Goal: Task Accomplishment & Management: Manage account settings

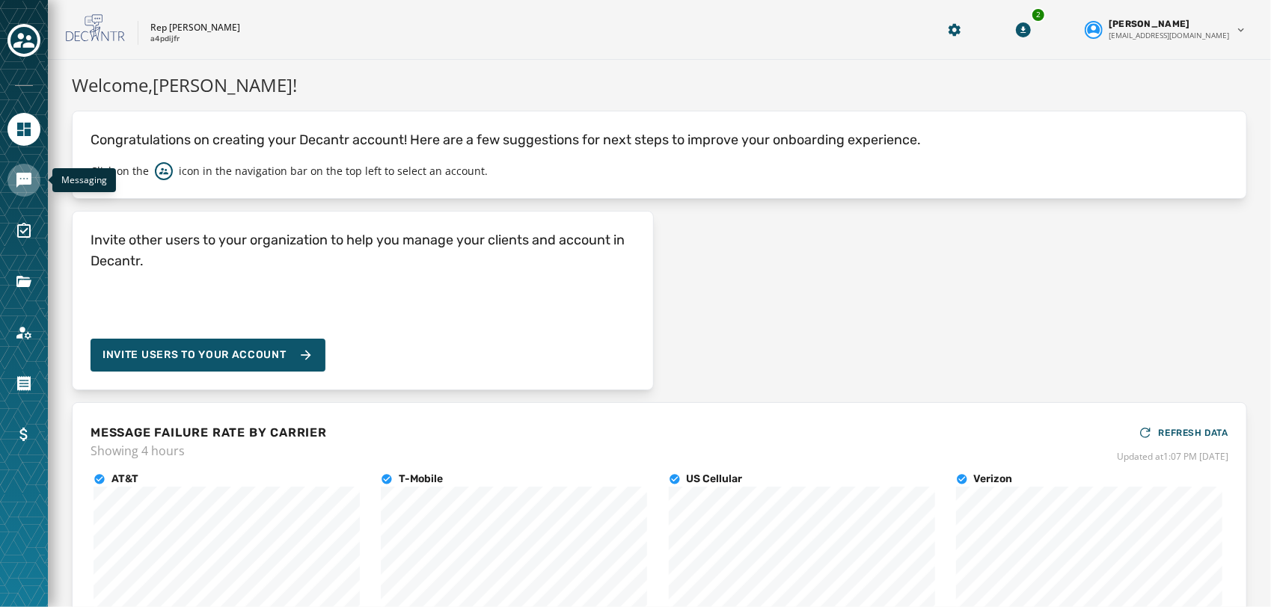
click at [31, 171] on link "Navigate to Messaging" at bounding box center [23, 180] width 33 height 33
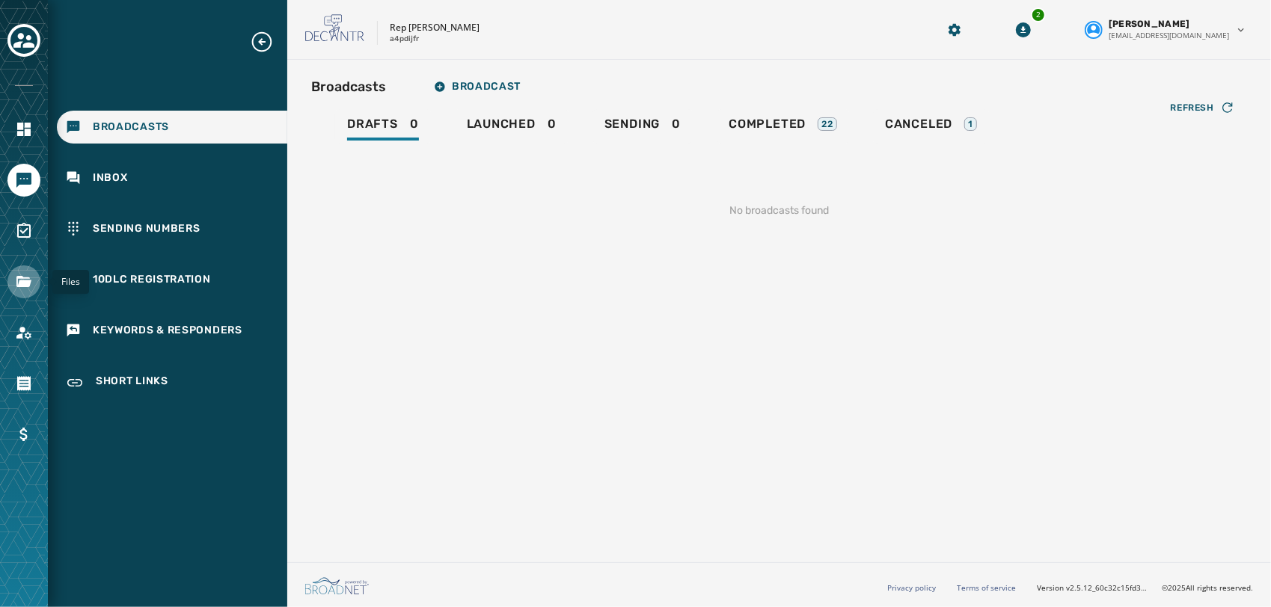
click at [16, 292] on link "Navigate to Files" at bounding box center [23, 282] width 33 height 33
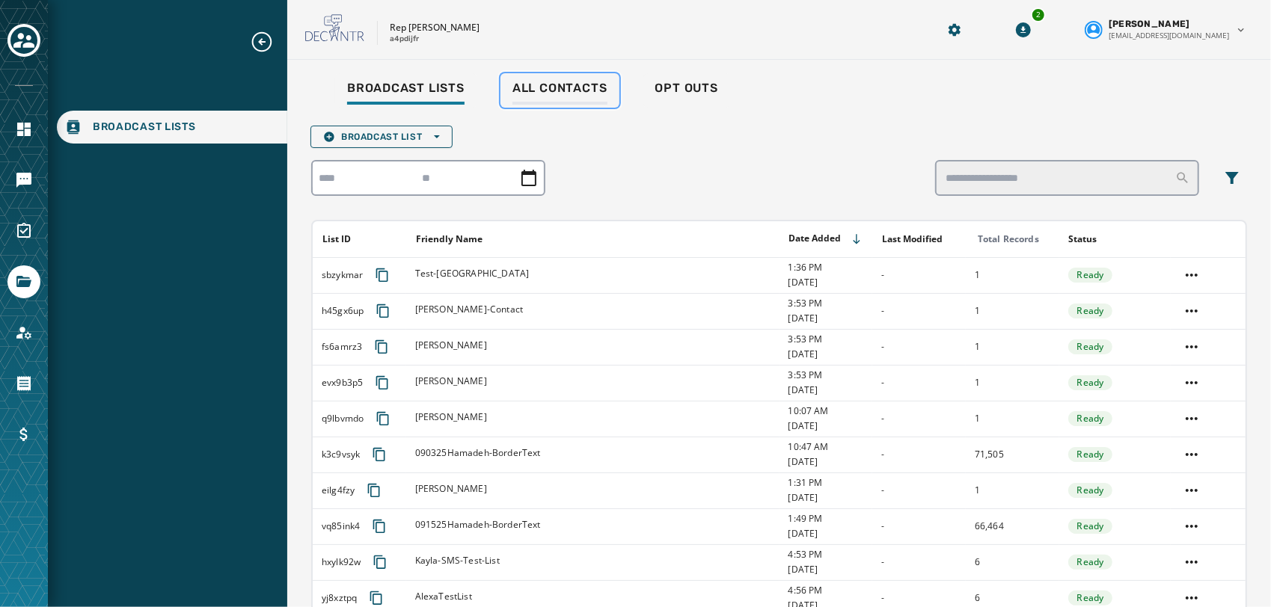
click at [580, 89] on span "All Contacts" at bounding box center [559, 88] width 95 height 15
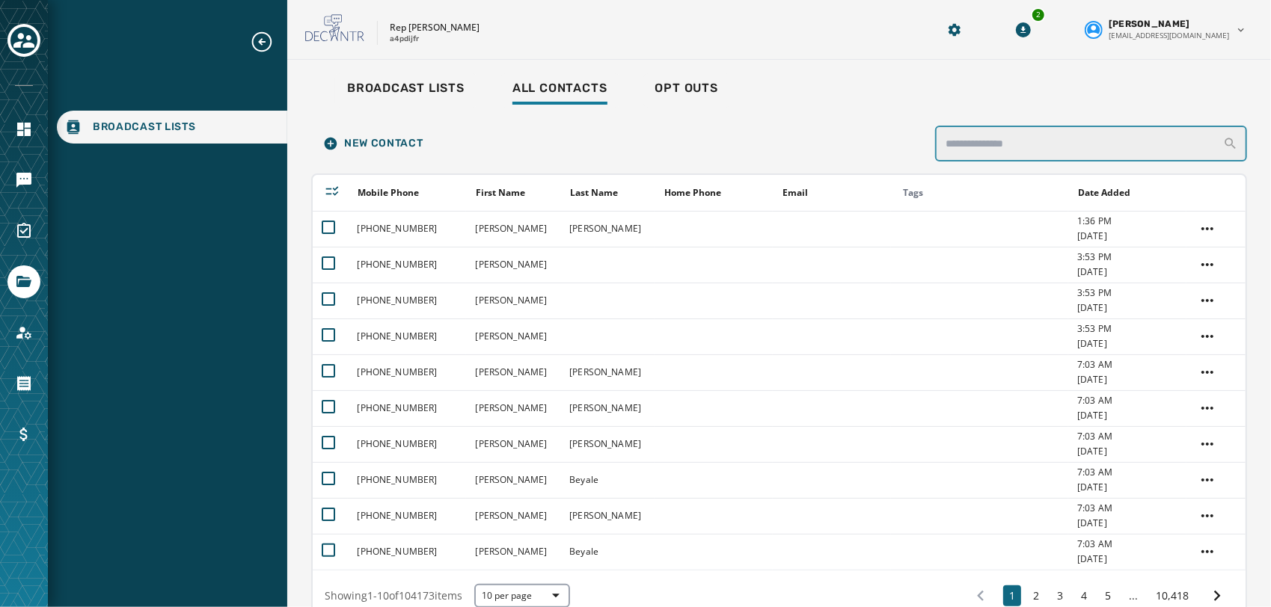
click at [1038, 147] on input "search" at bounding box center [1091, 144] width 312 height 36
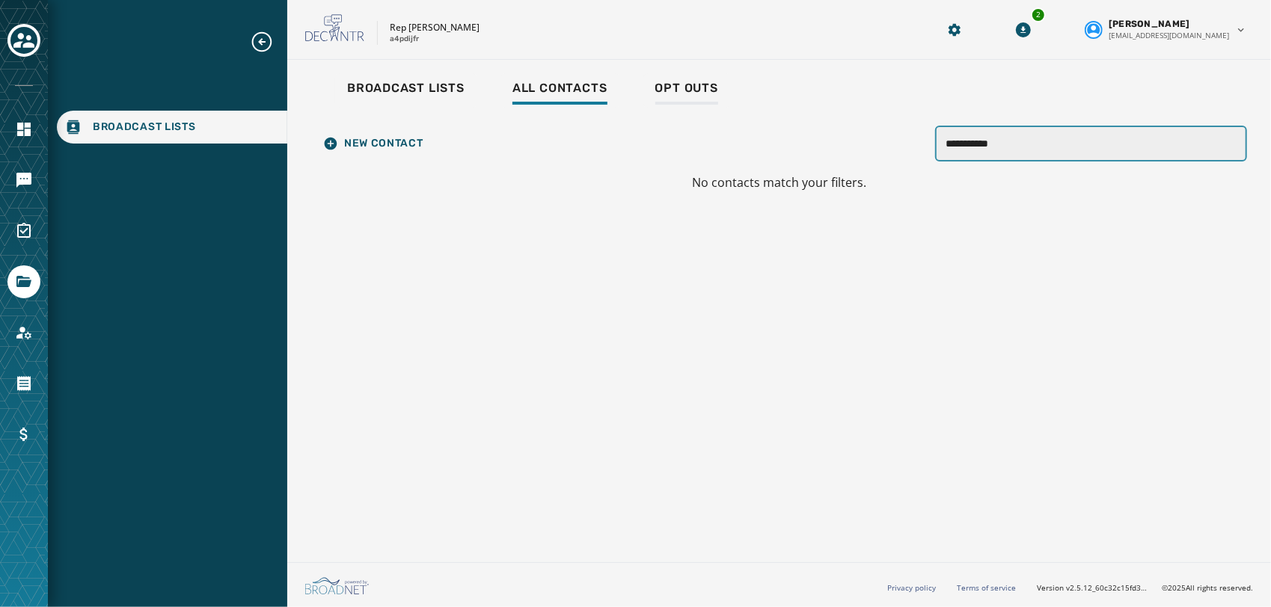
type input "**********"
drag, startPoint x: 712, startPoint y: 88, endPoint x: 679, endPoint y: 95, distance: 33.6
click at [679, 95] on span "Opt Outs" at bounding box center [686, 88] width 63 height 15
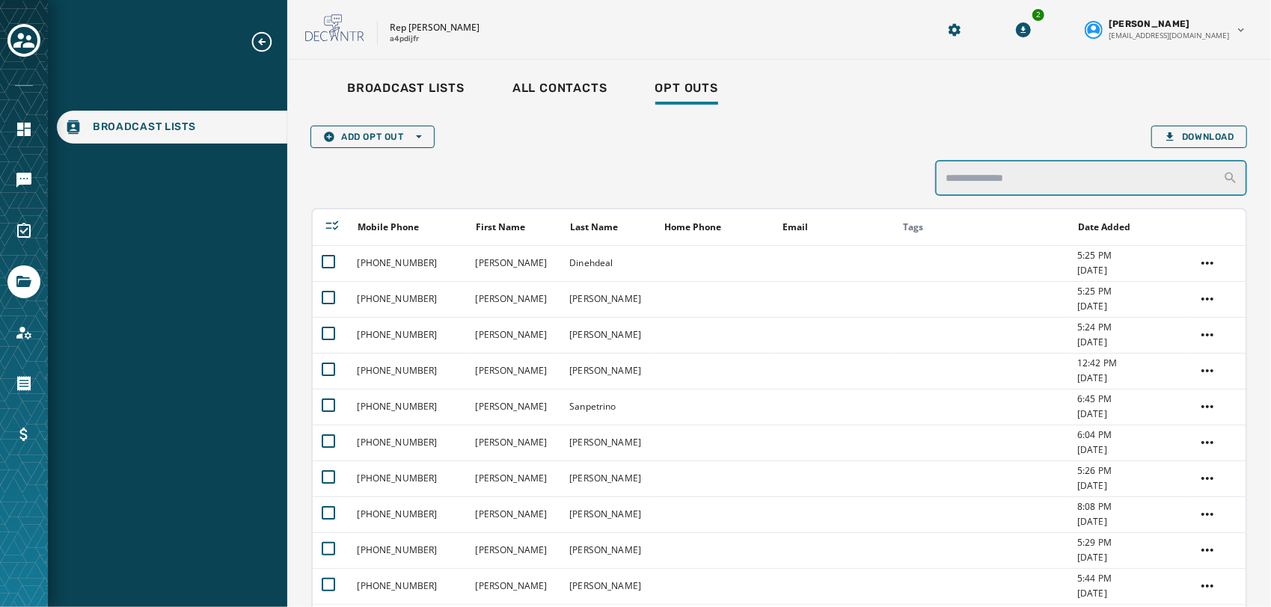
click at [1008, 180] on input "search" at bounding box center [1091, 178] width 312 height 36
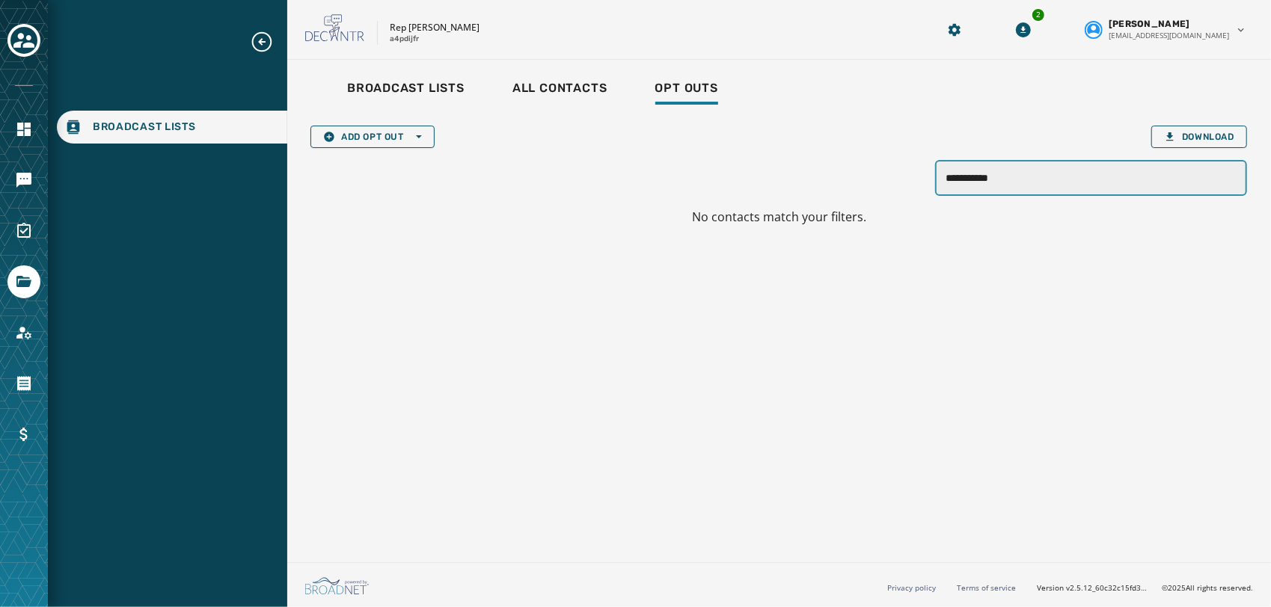
type input "**********"
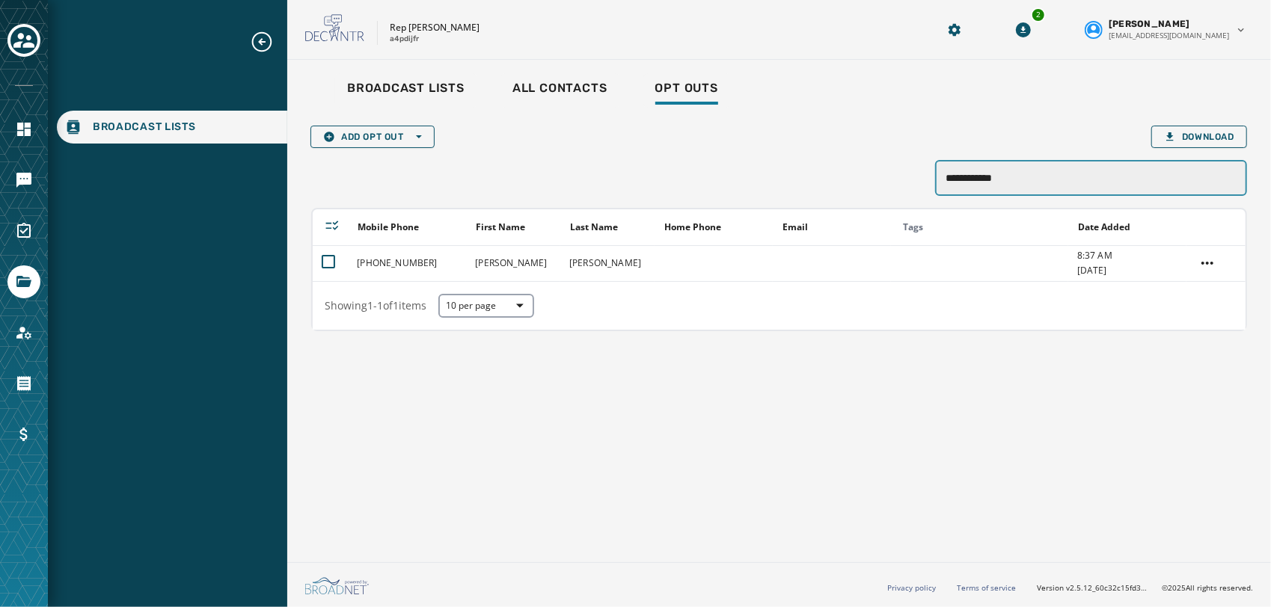
type input "**********"
click at [7, 180] on link "Navigate to Messaging" at bounding box center [23, 180] width 33 height 33
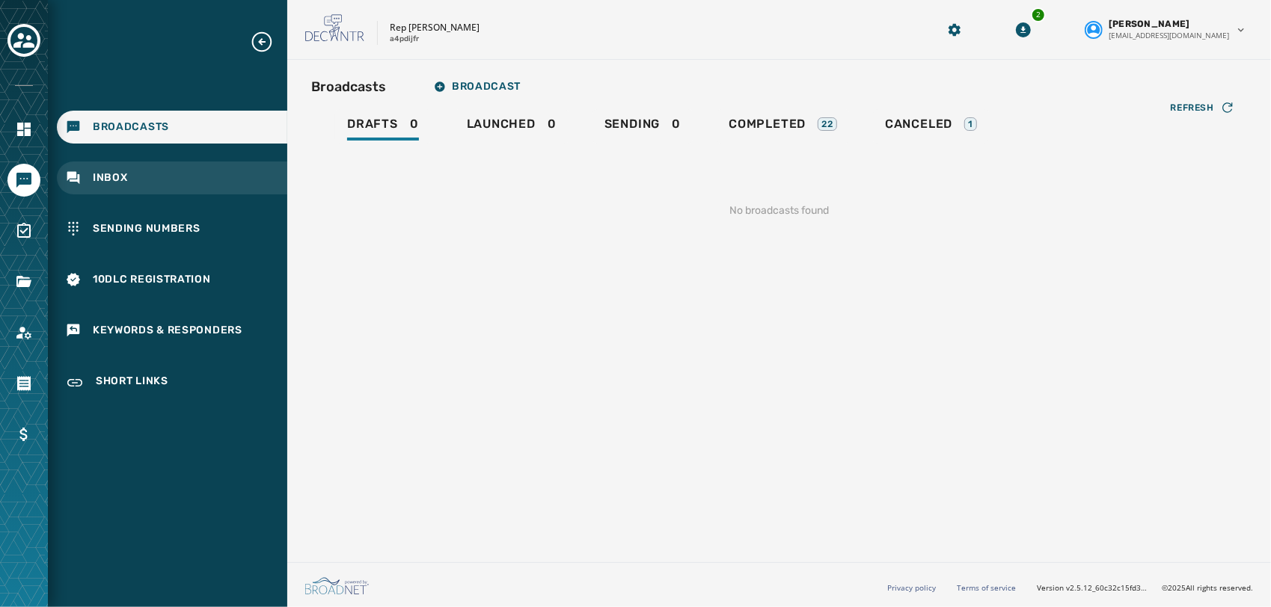
click at [103, 186] on div "Inbox" at bounding box center [172, 178] width 230 height 33
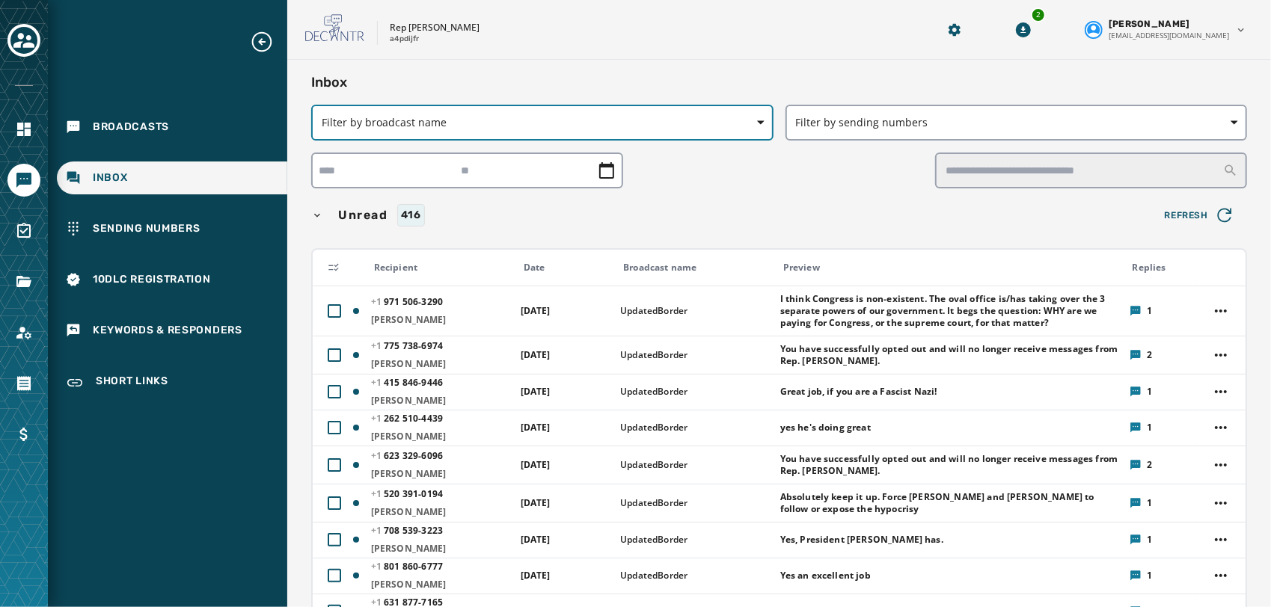
click at [483, 111] on button "Filter by broadcast name" at bounding box center [542, 123] width 462 height 36
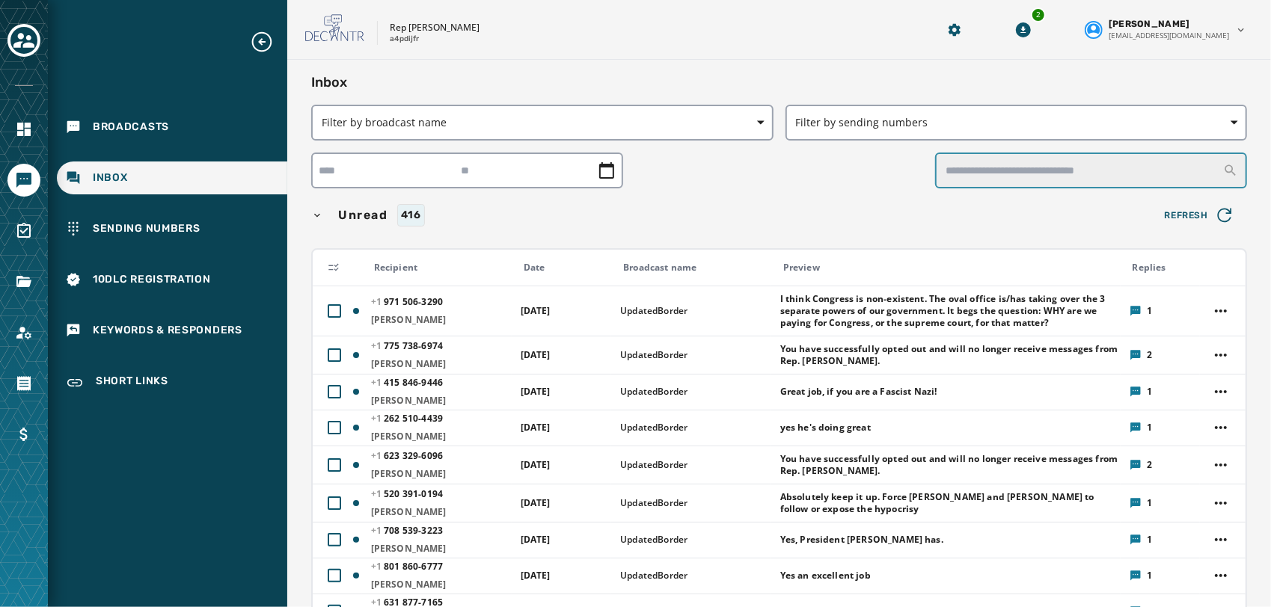
click at [999, 169] on input "text" at bounding box center [1091, 171] width 312 height 36
type input "**********"
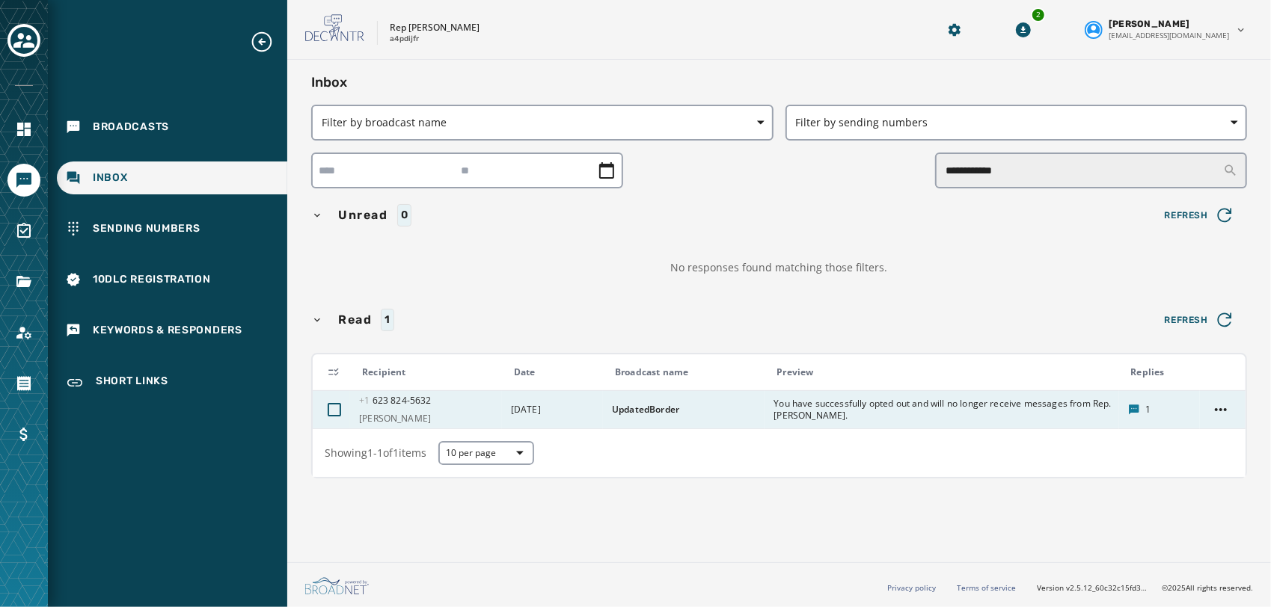
drag, startPoint x: 782, startPoint y: 408, endPoint x: 763, endPoint y: 411, distance: 18.9
drag, startPoint x: 763, startPoint y: 411, endPoint x: 722, endPoint y: 408, distance: 41.3
click at [722, 408] on span "UpdatedBorder" at bounding box center [688, 410] width 152 height 12
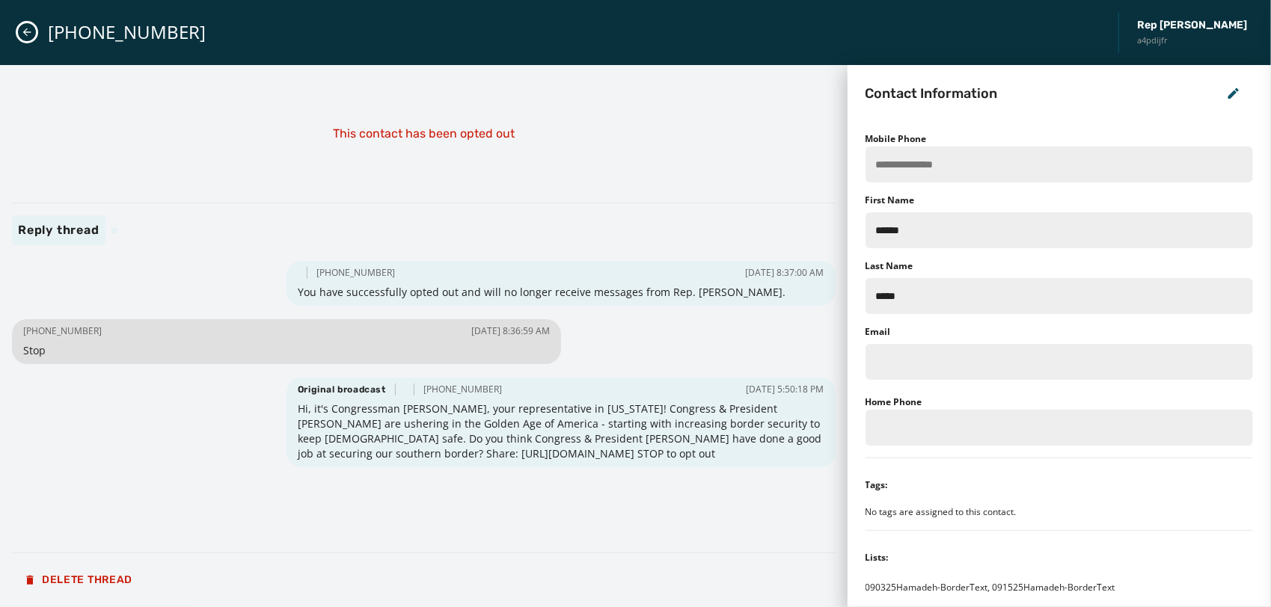
click at [20, 37] on button "Close admin drawer" at bounding box center [27, 32] width 18 height 18
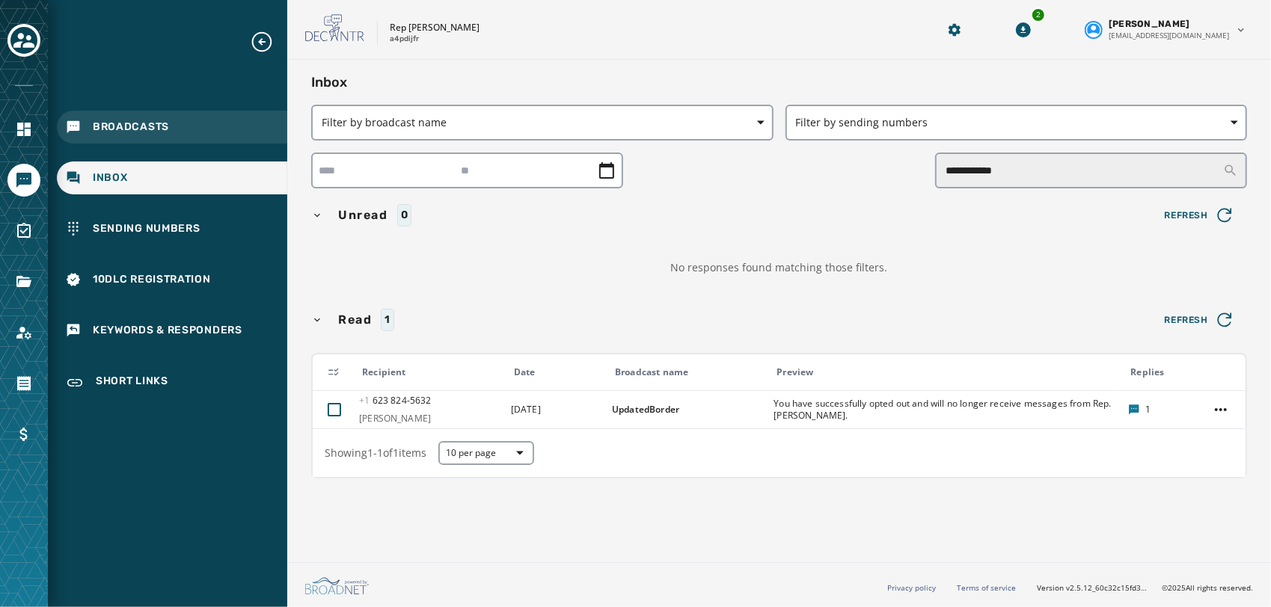
click at [144, 126] on span "Broadcasts" at bounding box center [131, 127] width 76 height 15
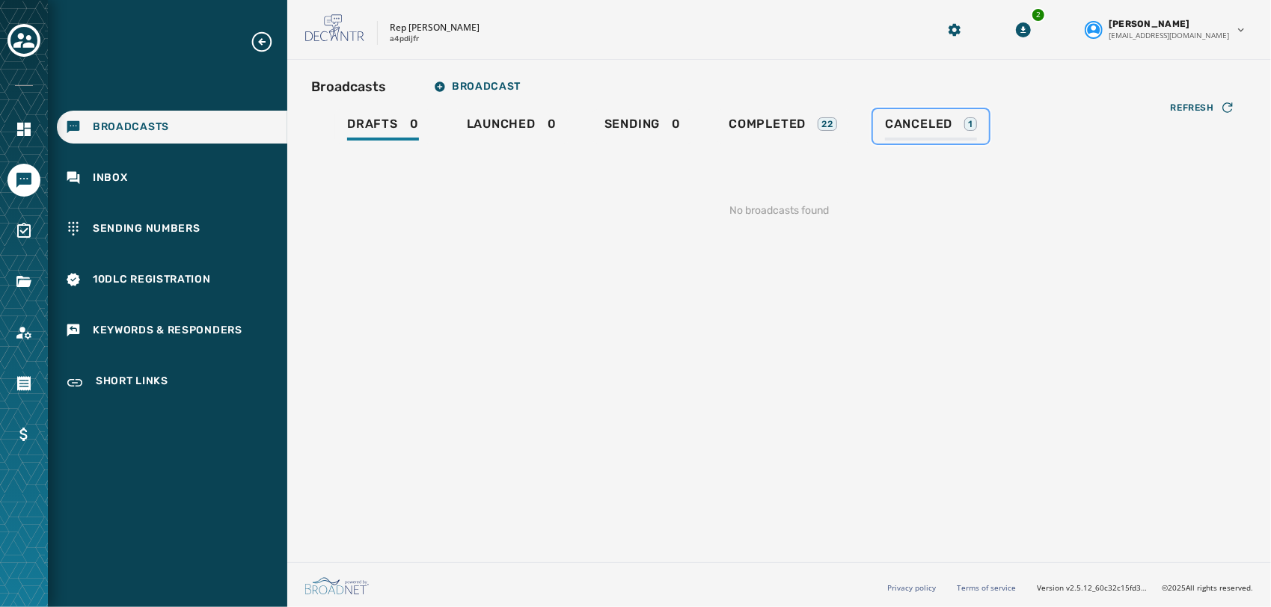
click at [886, 118] on span "Canceled" at bounding box center [918, 124] width 67 height 15
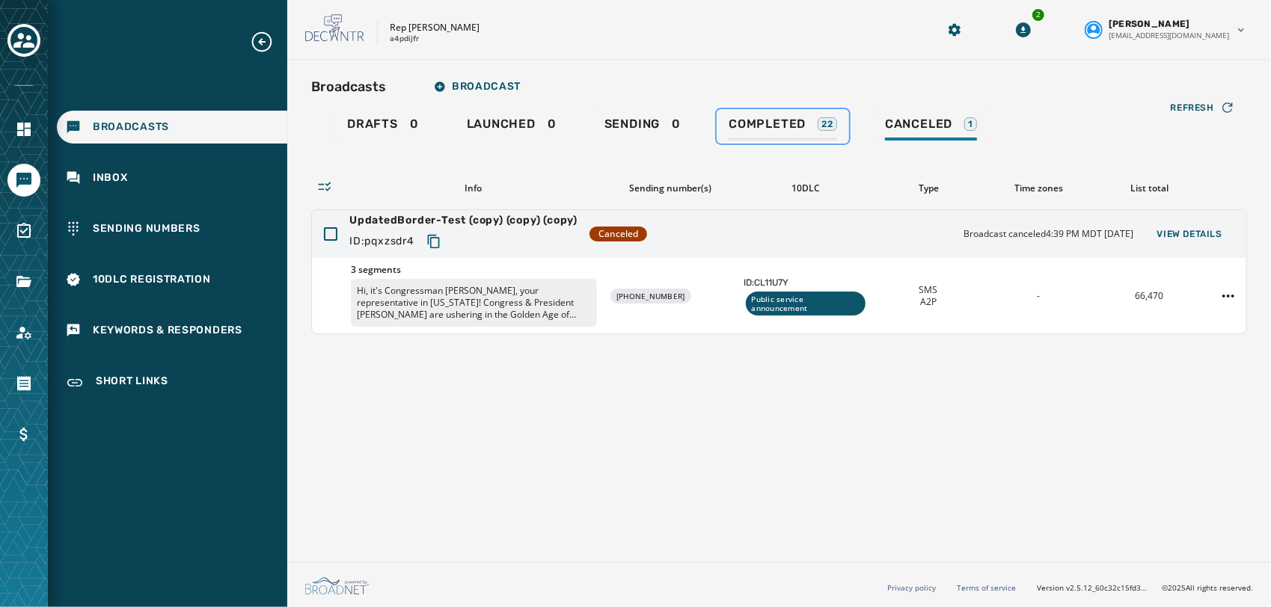
click at [794, 127] on span "Completed" at bounding box center [767, 124] width 77 height 15
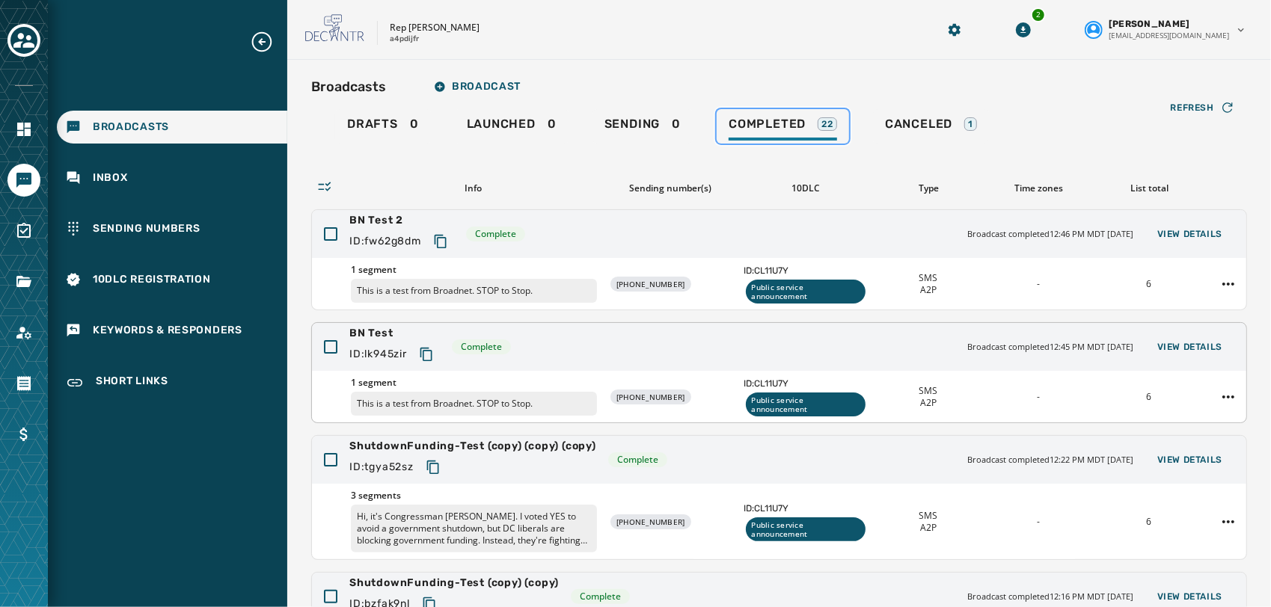
scroll to position [343, 0]
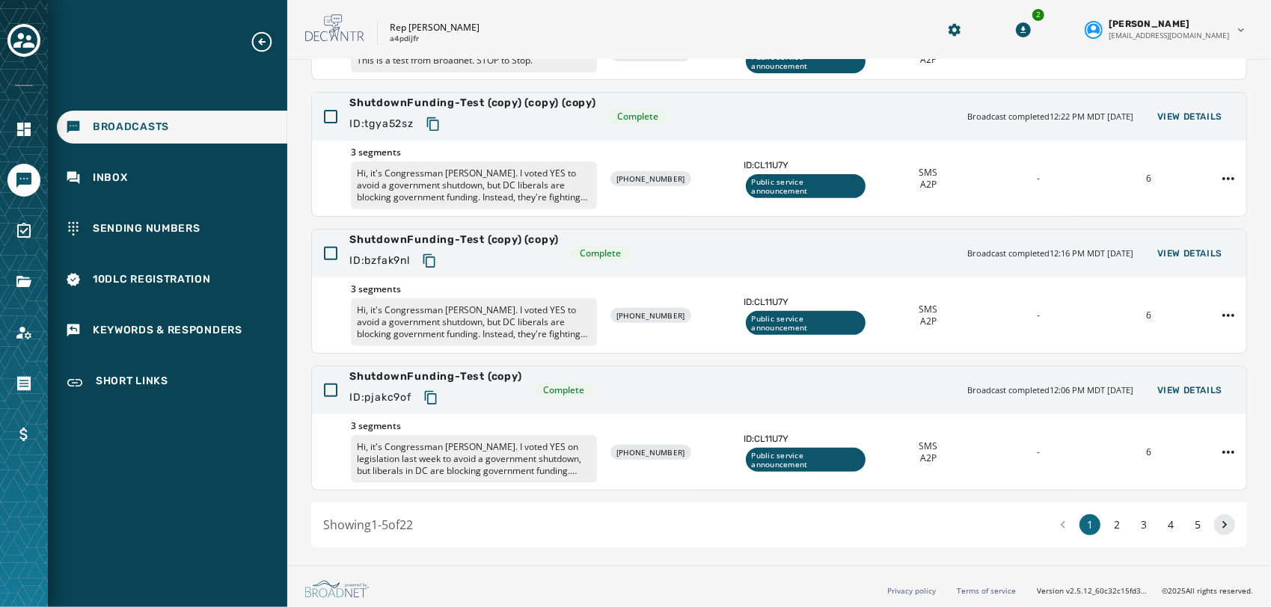
click at [1221, 526] on button at bounding box center [1224, 525] width 21 height 21
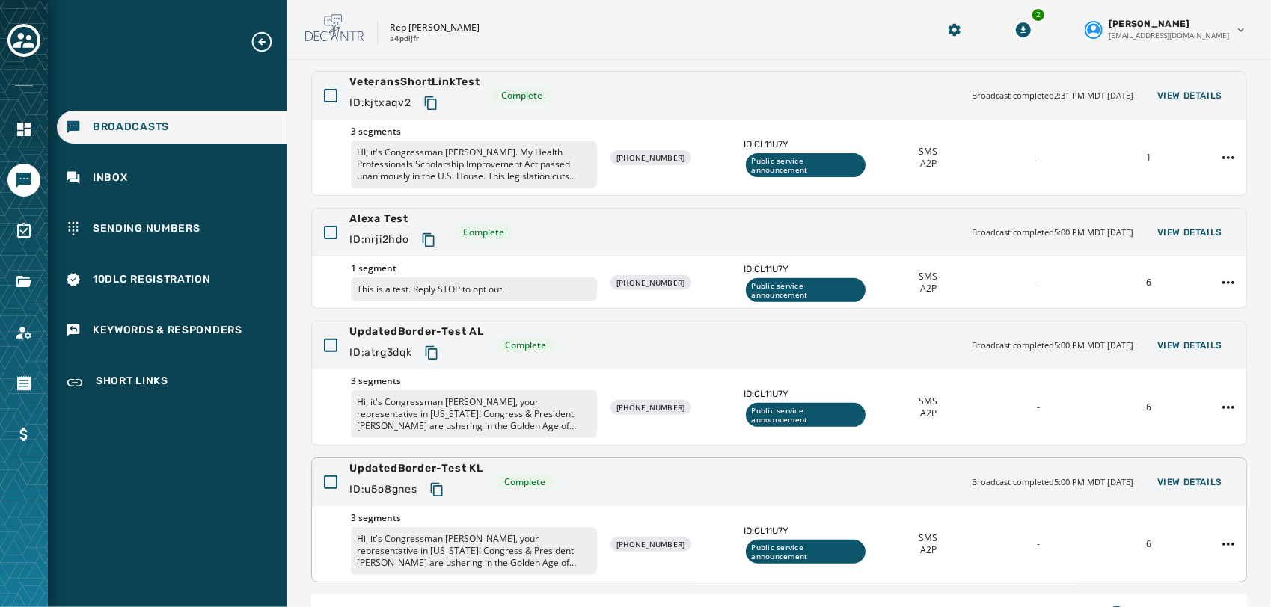
scroll to position [367, 0]
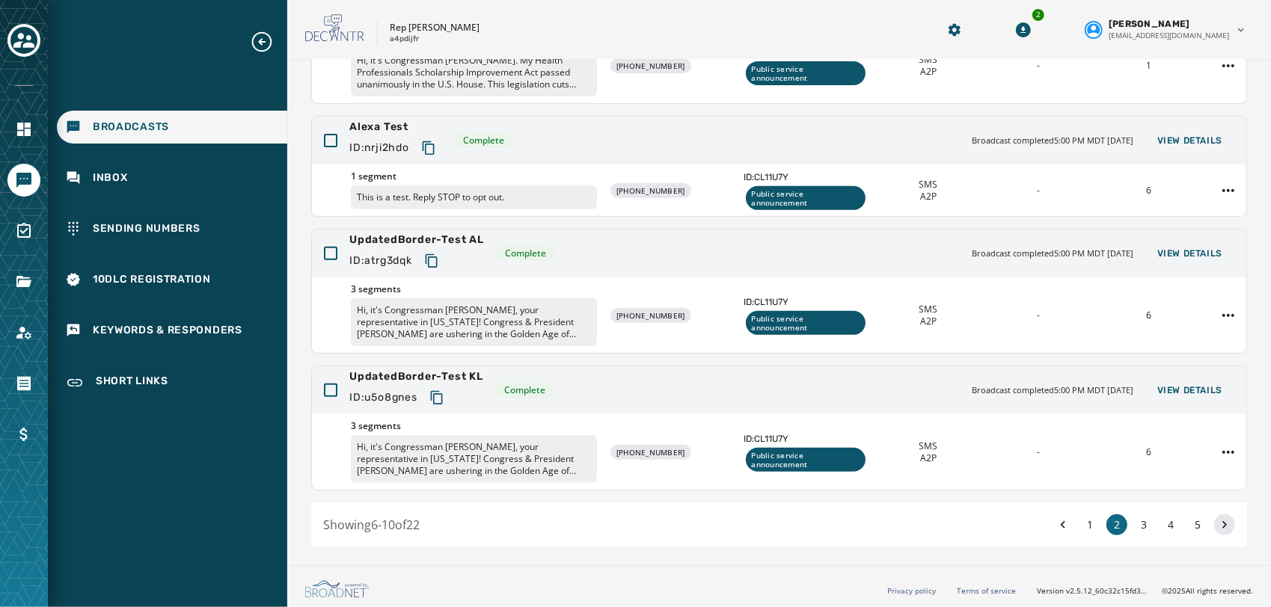
click at [1218, 526] on icon at bounding box center [1224, 525] width 15 height 21
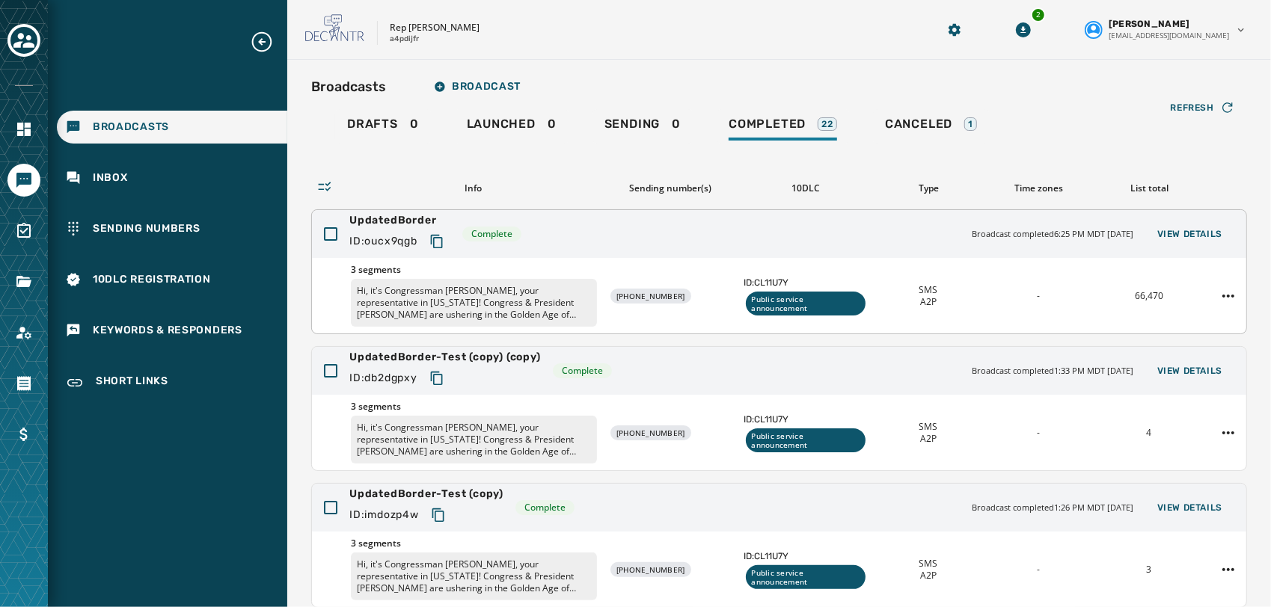
click at [549, 239] on div "UpdatedBorder ID: oucx9qgb Complete Broadcast completed 6:25 PM MDT [DATE] View…" at bounding box center [779, 234] width 934 height 48
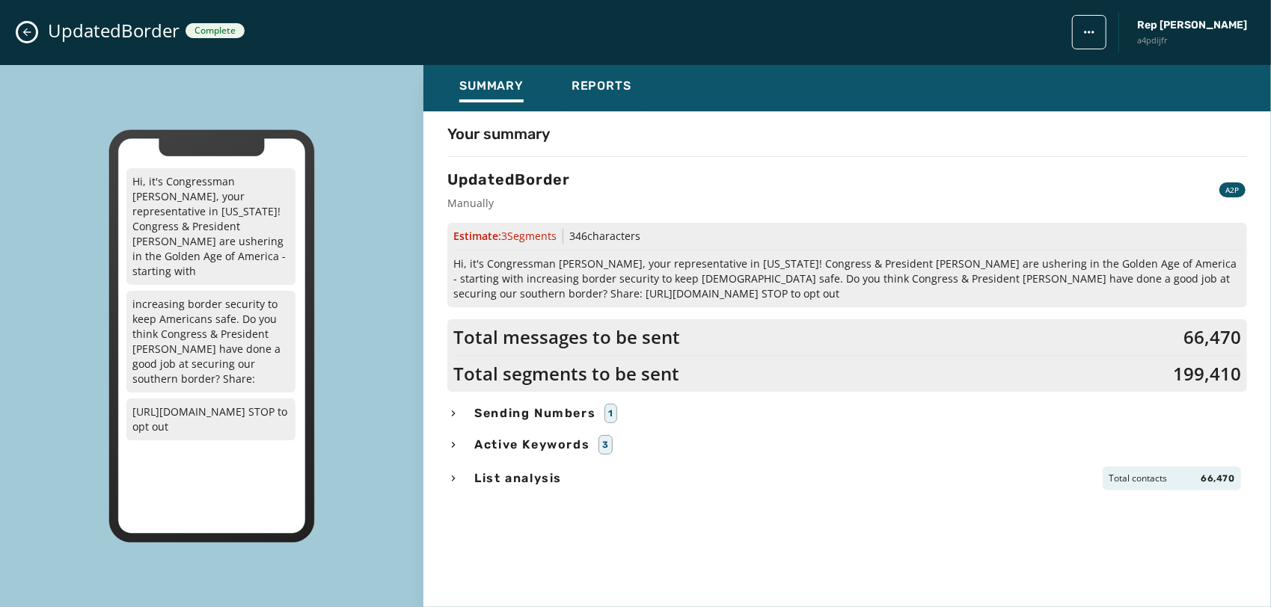
click at [30, 28] on icon "Close admin drawer" at bounding box center [27, 32] width 12 height 12
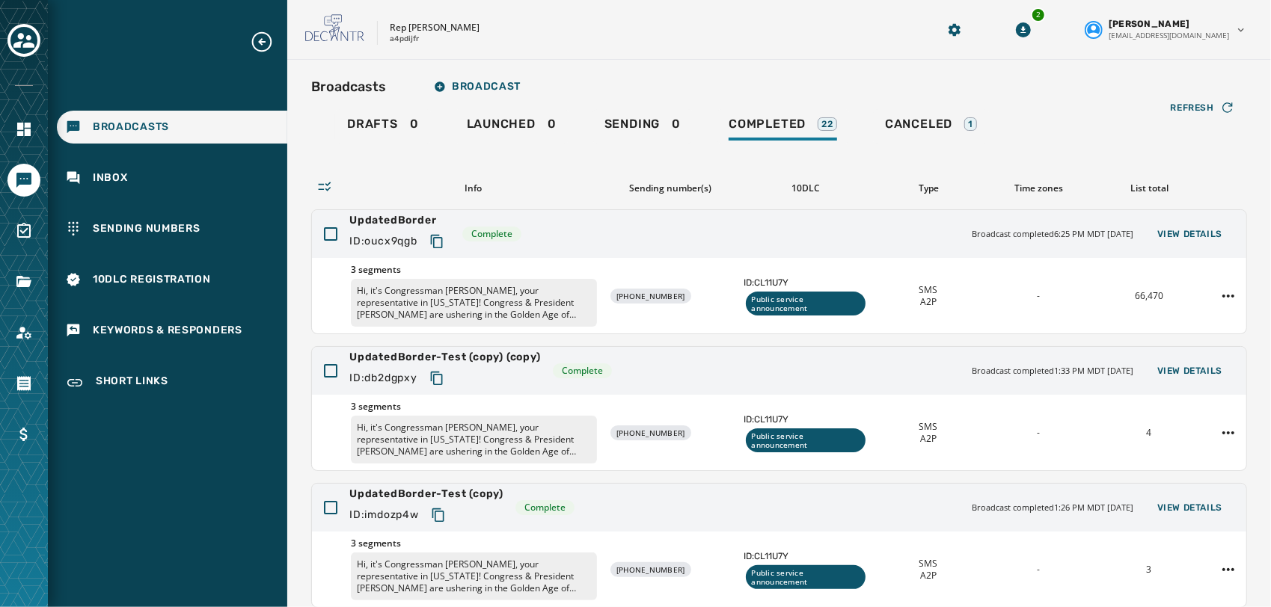
click at [230, 127] on div "Broadcasts" at bounding box center [172, 127] width 230 height 33
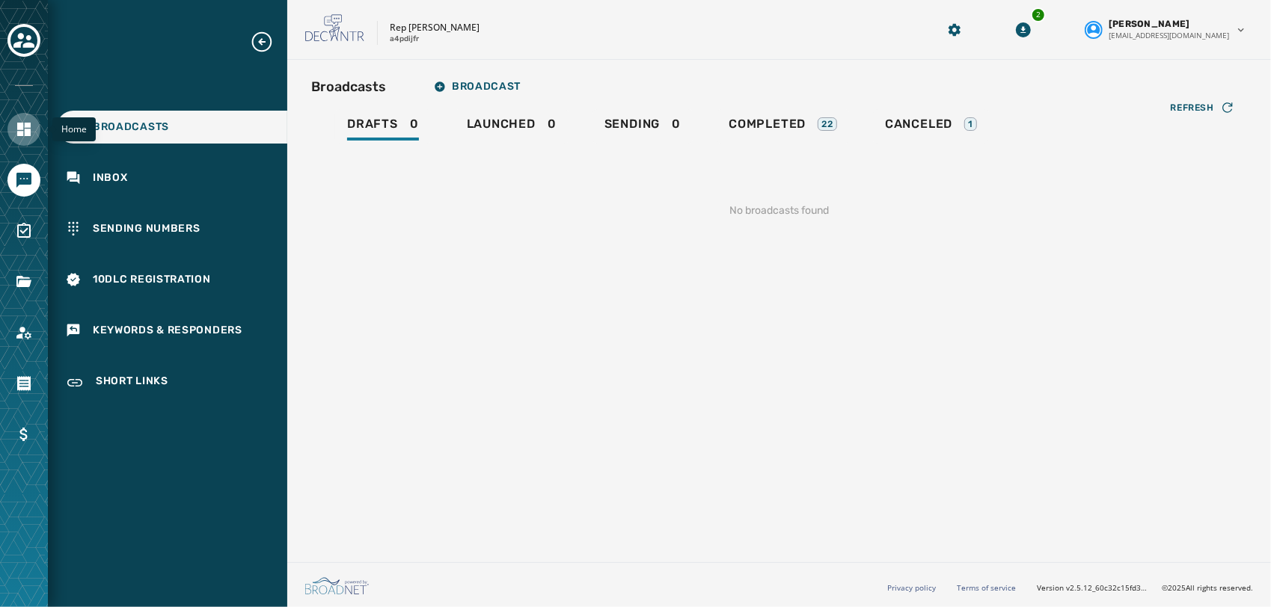
click at [22, 123] on icon "Navigate to Home" at bounding box center [23, 129] width 13 height 13
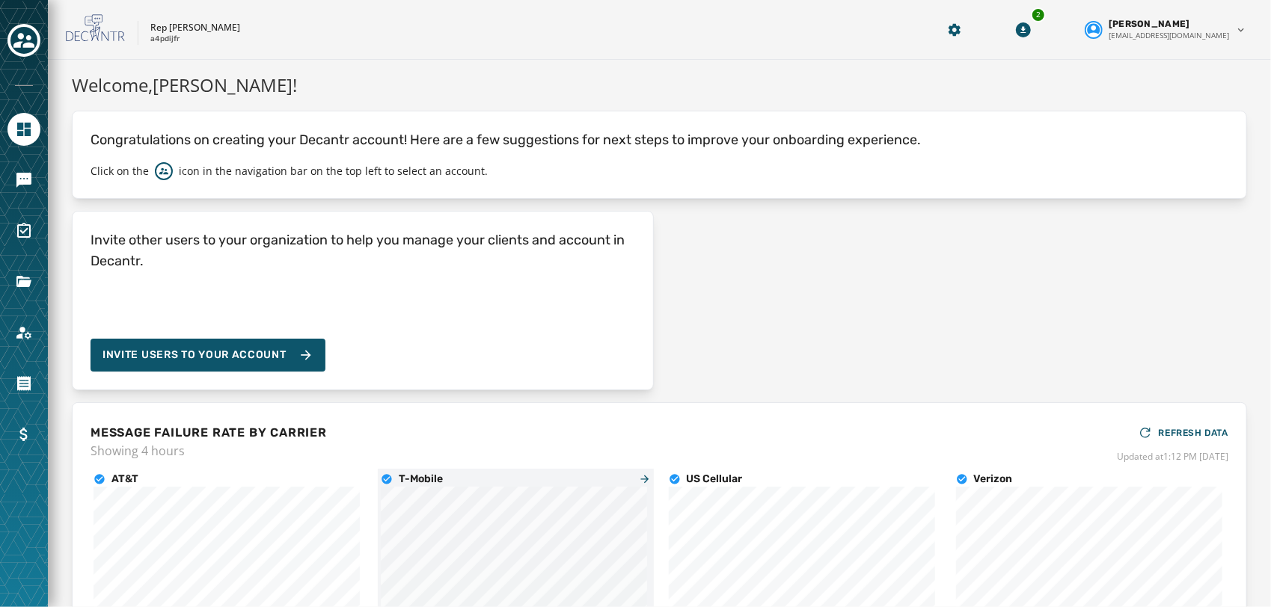
scroll to position [151, 0]
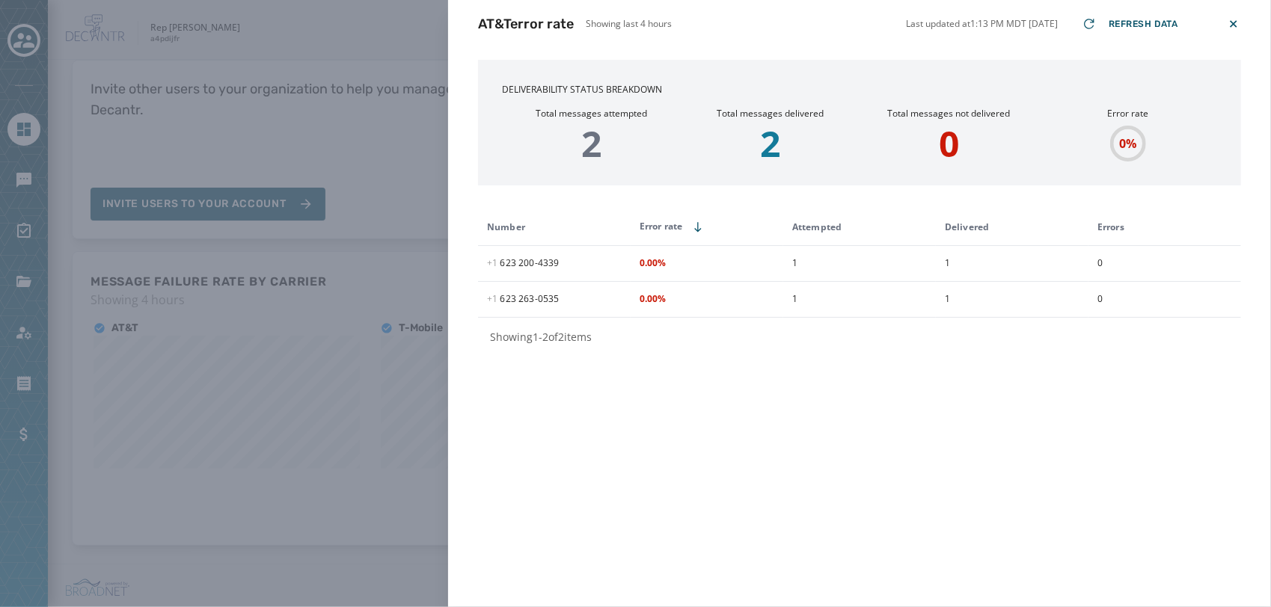
click at [377, 278] on div "AT&T error rate Showing last 4 hours Last updated at 1:13 PM MDT [DATE] Refresh…" at bounding box center [635, 303] width 1271 height 607
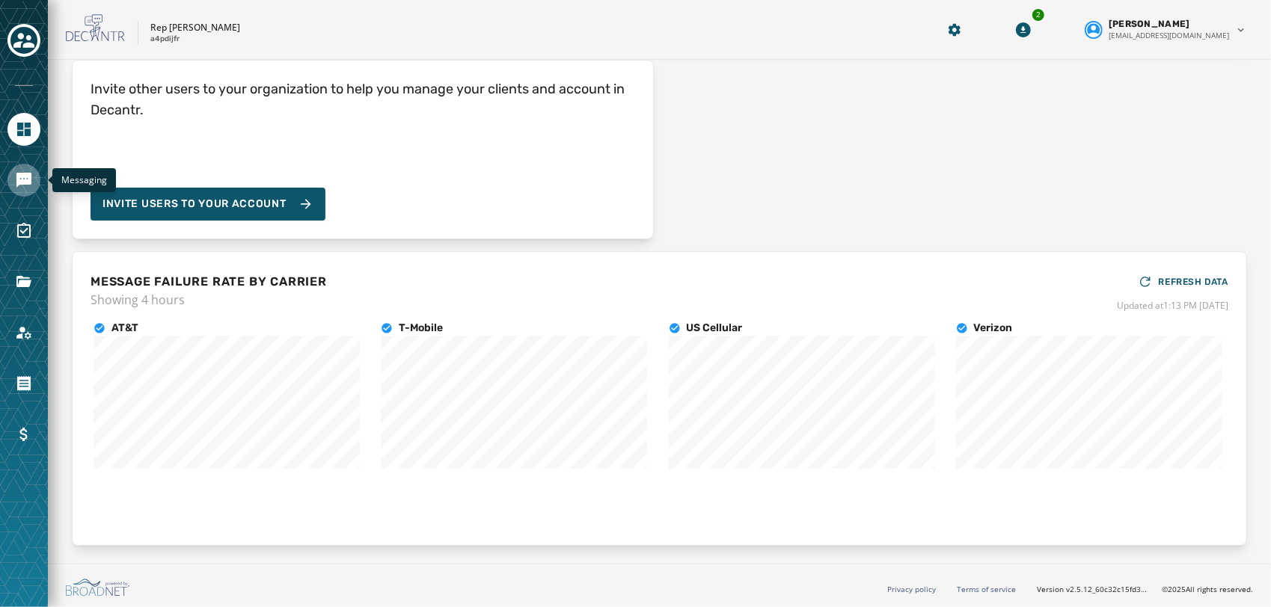
click at [16, 184] on icon "Navigate to Messaging" at bounding box center [23, 180] width 15 height 15
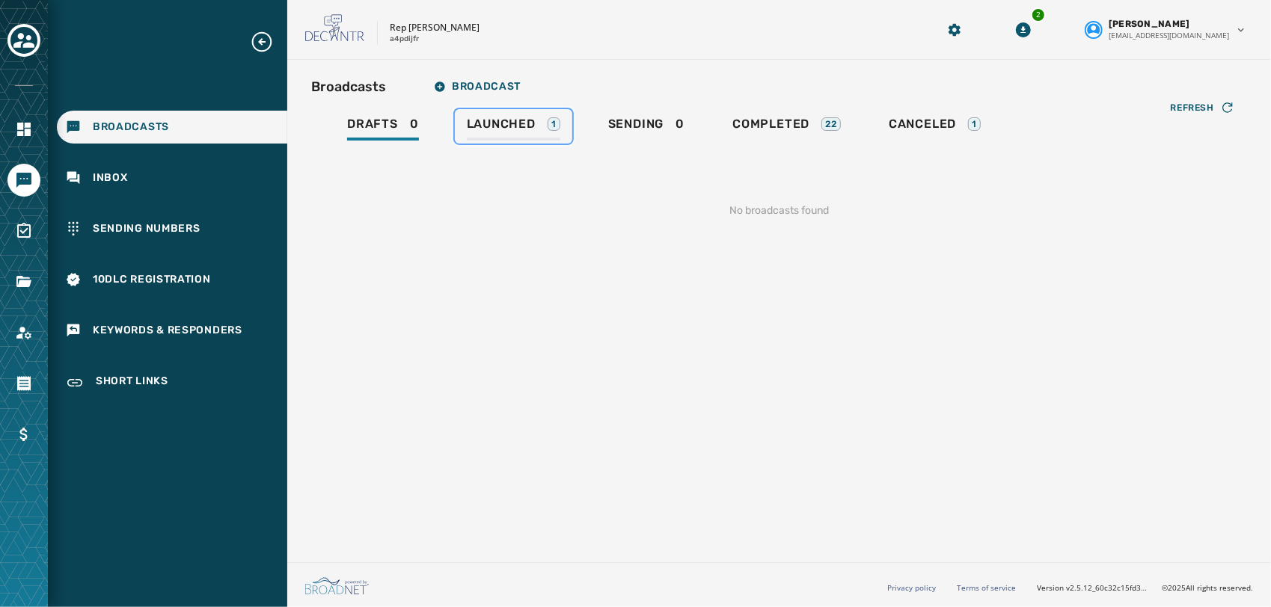
click at [521, 128] on span "Launched" at bounding box center [501, 124] width 69 height 15
click at [643, 124] on span "Sending" at bounding box center [632, 124] width 56 height 15
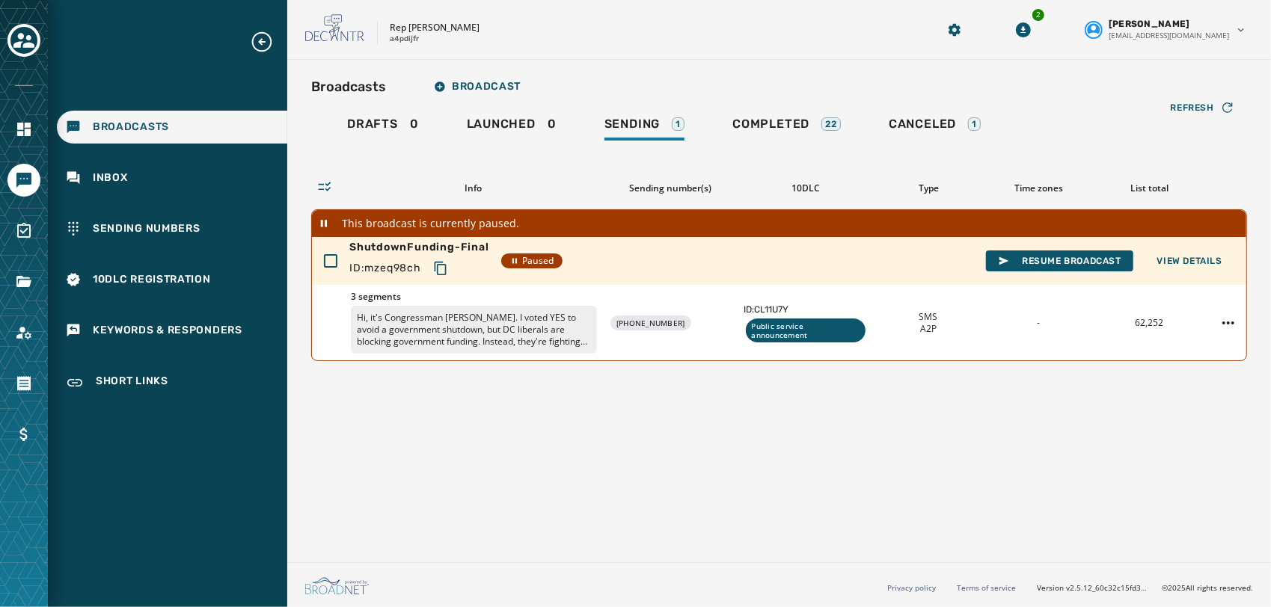
click at [827, 461] on div "Broadcasts Broadcast Drafts 0 Launched 0 Sending 1 Completed 22 Canceled 1 Refr…" at bounding box center [779, 308] width 984 height 497
click at [1203, 114] on div "Refresh" at bounding box center [1203, 107] width 64 height 15
click at [1183, 108] on span "Refresh" at bounding box center [1192, 108] width 43 height 12
click at [1194, 102] on span "Refresh" at bounding box center [1192, 108] width 43 height 12
click at [1180, 96] on button "Refresh" at bounding box center [1203, 108] width 88 height 24
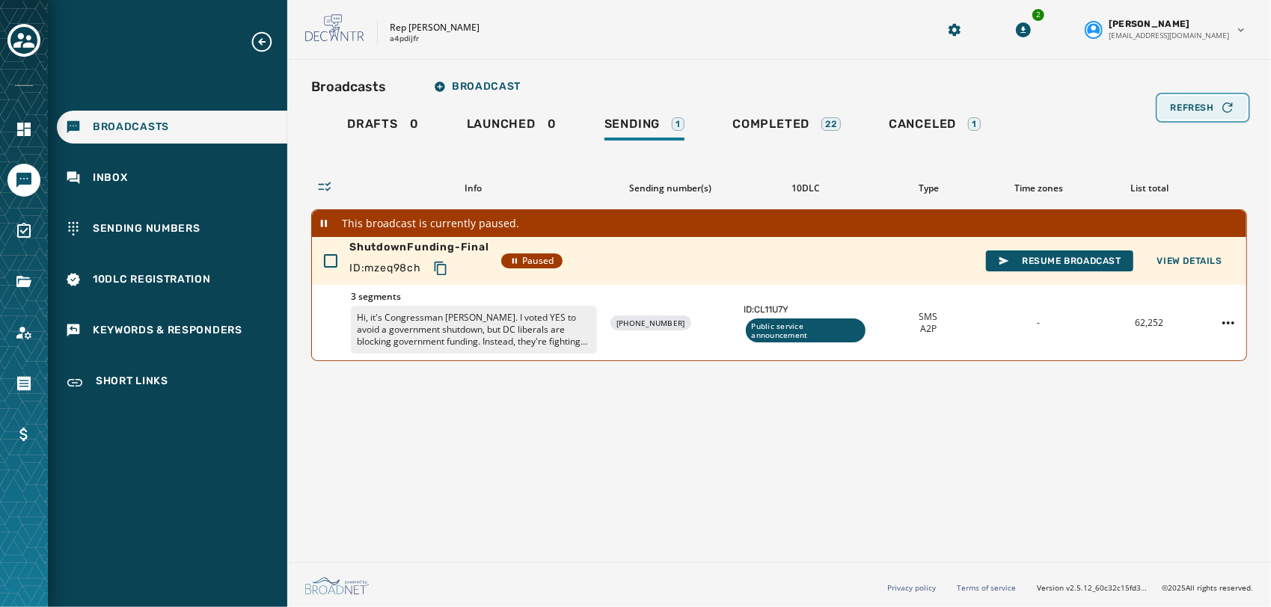
click at [1221, 105] on icon "button" at bounding box center [1227, 107] width 15 height 15
click at [1192, 103] on span "Refresh" at bounding box center [1192, 108] width 43 height 12
click at [1128, 438] on div "Broadcasts Broadcast Drafts 0 Launched 0 Sending 1 Completed 22 Canceled 1 Refr…" at bounding box center [779, 308] width 984 height 497
click at [1201, 102] on span "Refresh" at bounding box center [1192, 108] width 43 height 12
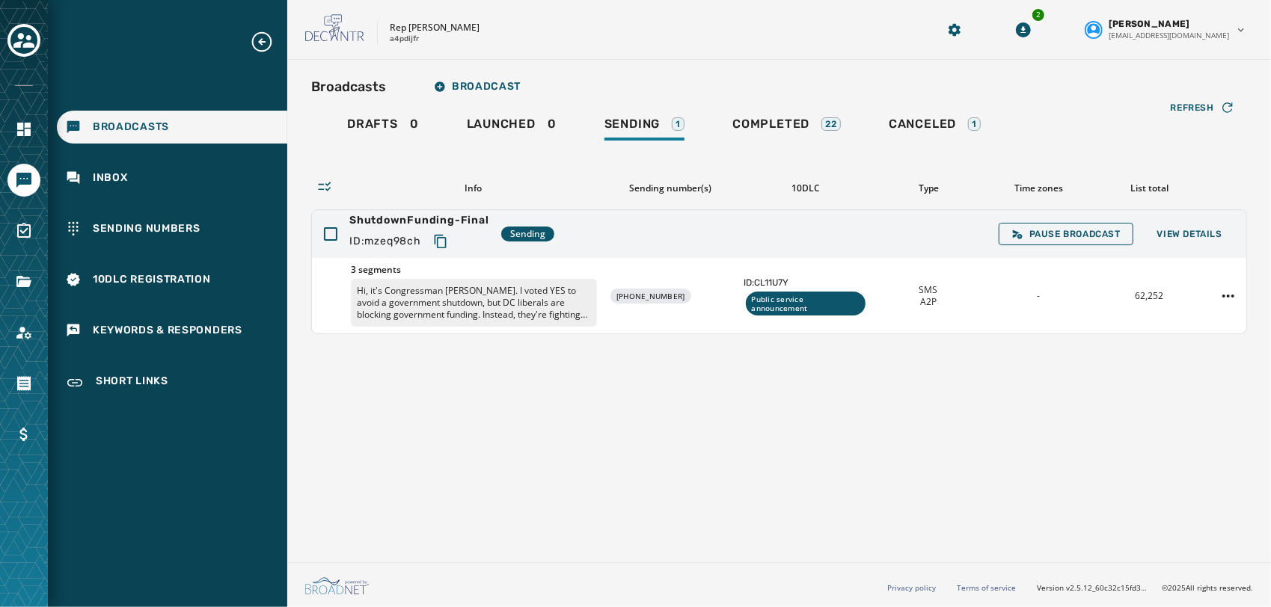
click at [1161, 452] on div "Broadcasts Broadcast Drafts 0 Launched 0 Sending 1 Completed 22 Canceled 1 Refr…" at bounding box center [779, 308] width 984 height 497
click at [1184, 232] on span "View Details" at bounding box center [1189, 234] width 65 height 12
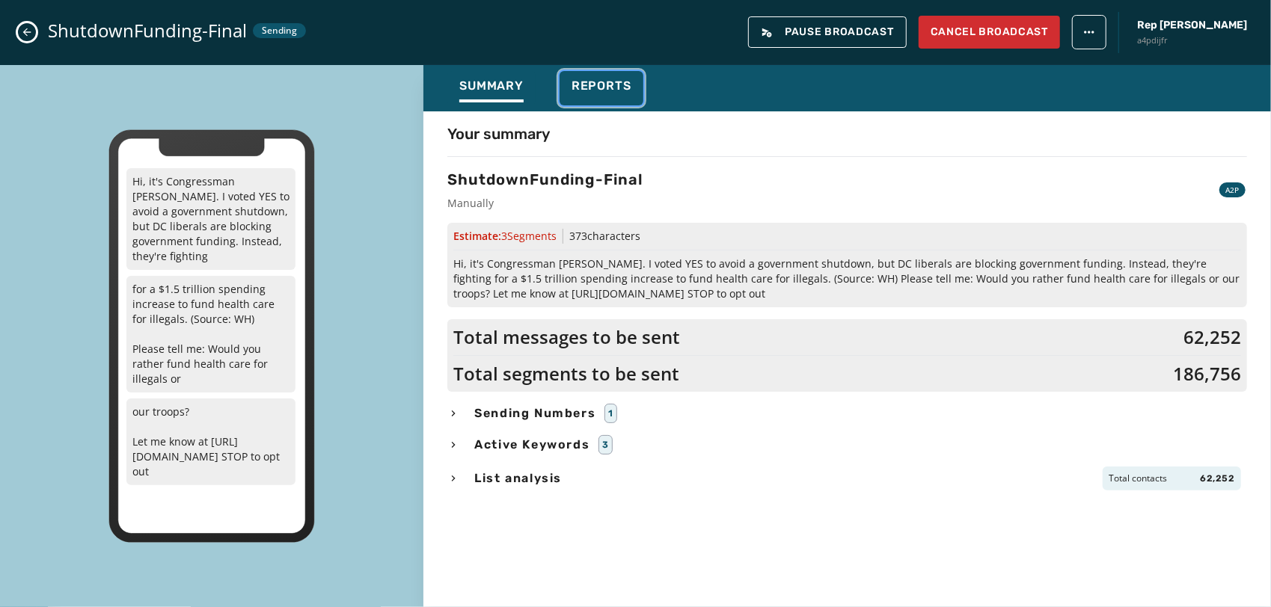
click at [601, 87] on span "Reports" at bounding box center [602, 86] width 60 height 15
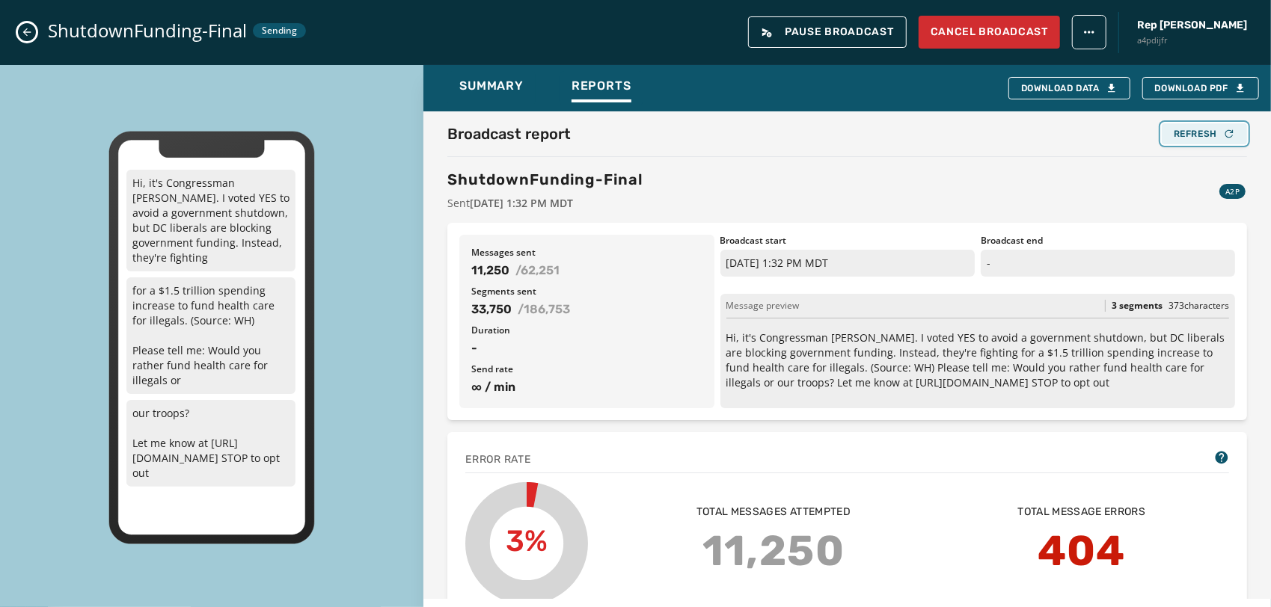
click at [1197, 131] on div "Refresh" at bounding box center [1204, 134] width 61 height 12
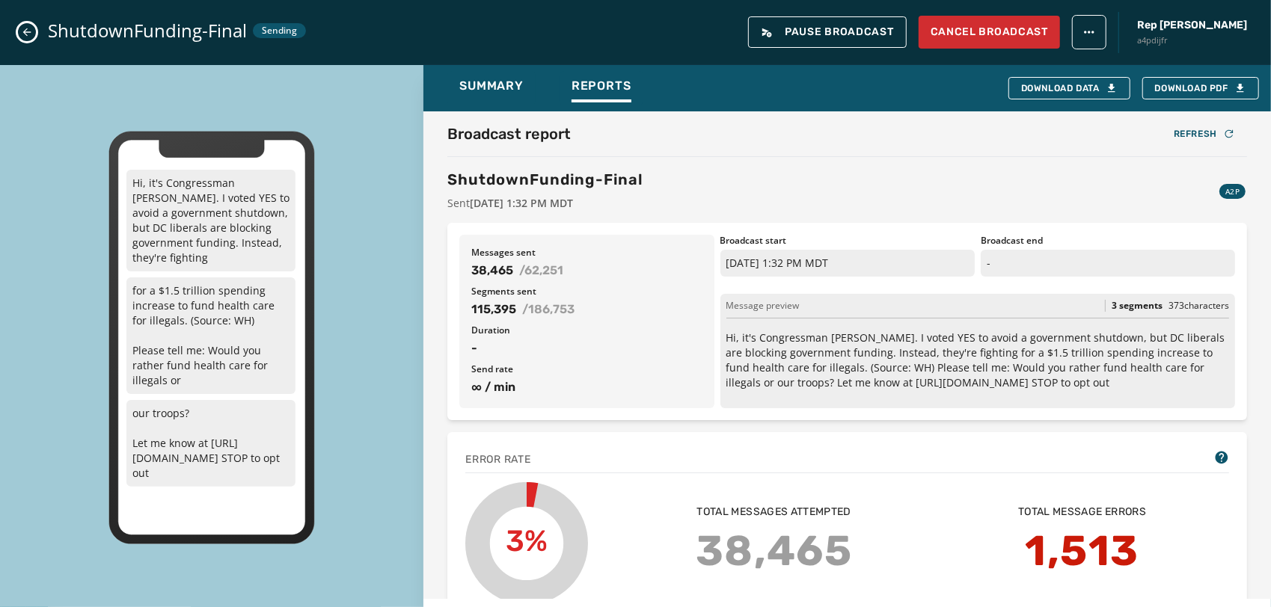
click at [133, 563] on div "Hi, it's Congressman [PERSON_NAME]. I voted YES to avoid a government shutdown,…" at bounding box center [211, 338] width 423 height 546
click at [1174, 132] on div "Refresh" at bounding box center [1204, 134] width 61 height 12
click at [52, 281] on div "Hi, it's Congressman [PERSON_NAME]. I voted YES to avoid a government shutdown,…" at bounding box center [211, 338] width 423 height 546
click at [1188, 144] on div "Broadcast report Refresh ShutdownFunding-Final Sent [DATE] 1:32 PM MDT A2P" at bounding box center [847, 167] width 800 height 88
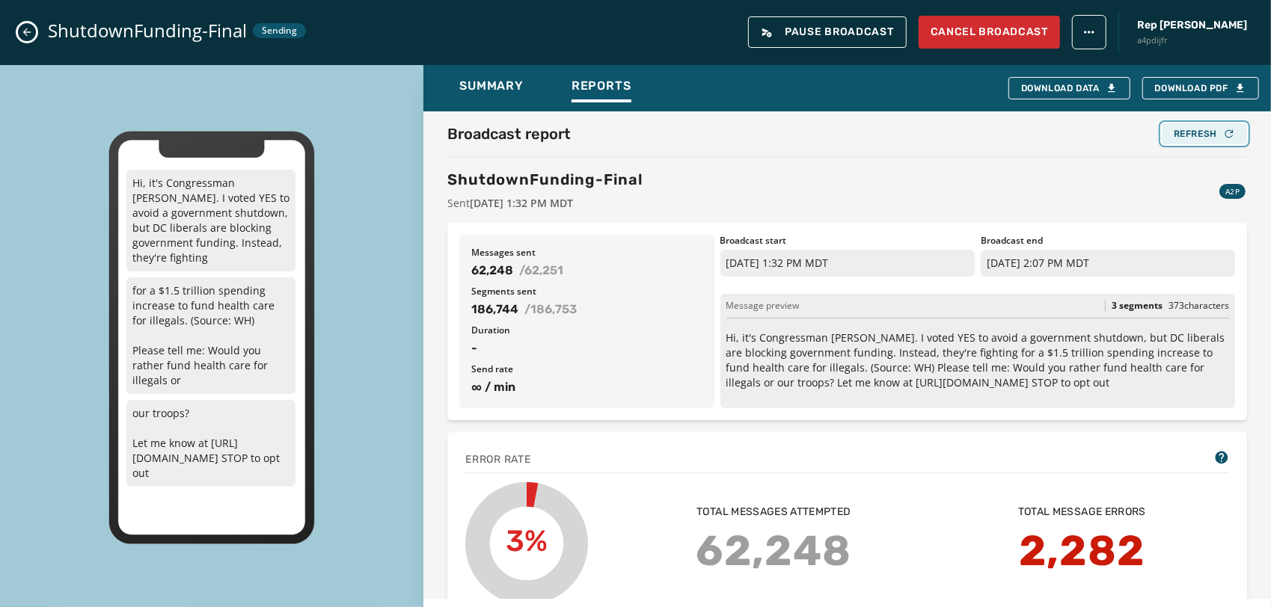
click at [1189, 140] on button "Refresh" at bounding box center [1204, 133] width 85 height 21
click at [1194, 132] on div "Refresh" at bounding box center [1204, 134] width 61 height 12
click at [1212, 123] on button "Refresh" at bounding box center [1204, 133] width 85 height 21
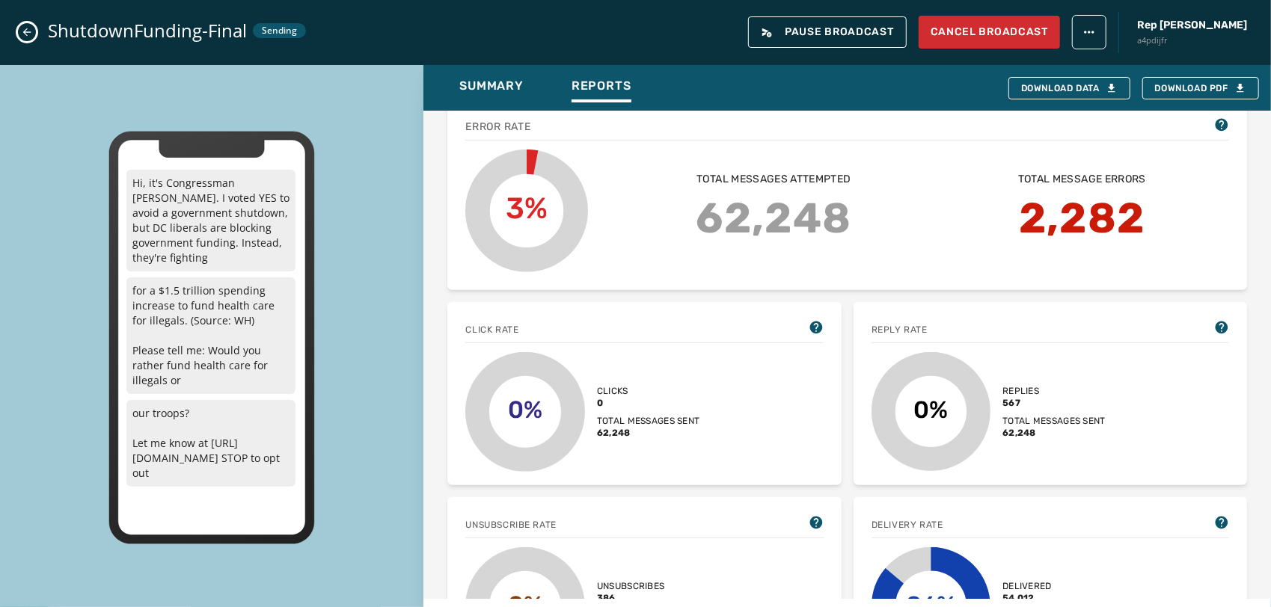
scroll to position [405, 0]
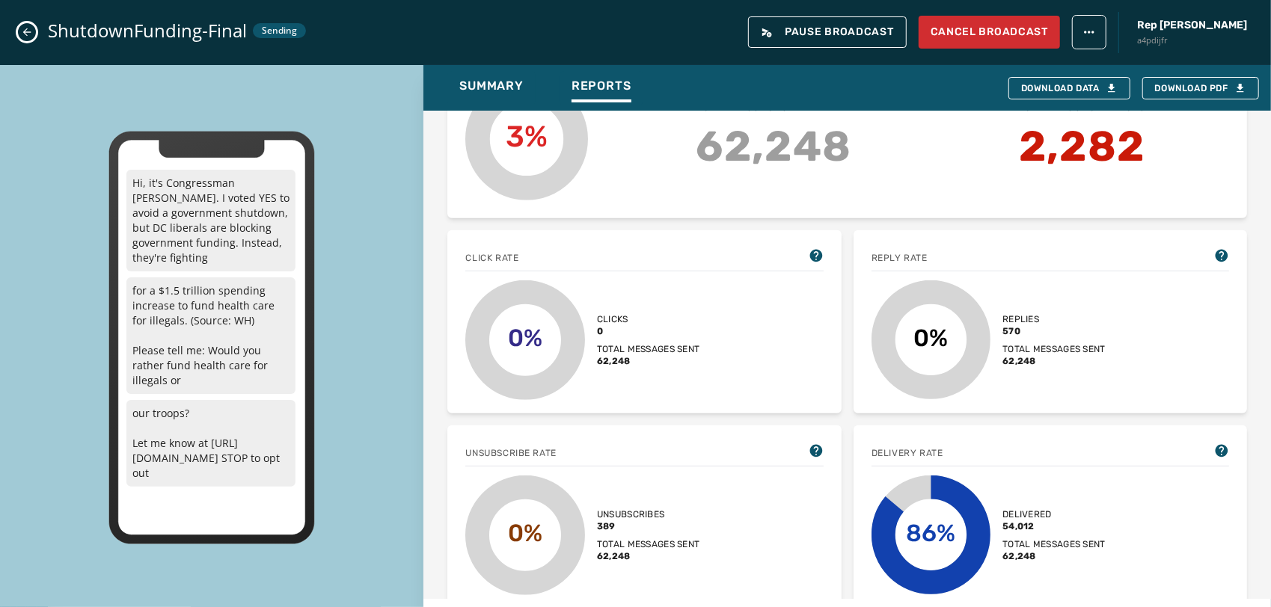
click at [21, 31] on icon "Close admin drawer" at bounding box center [27, 32] width 12 height 12
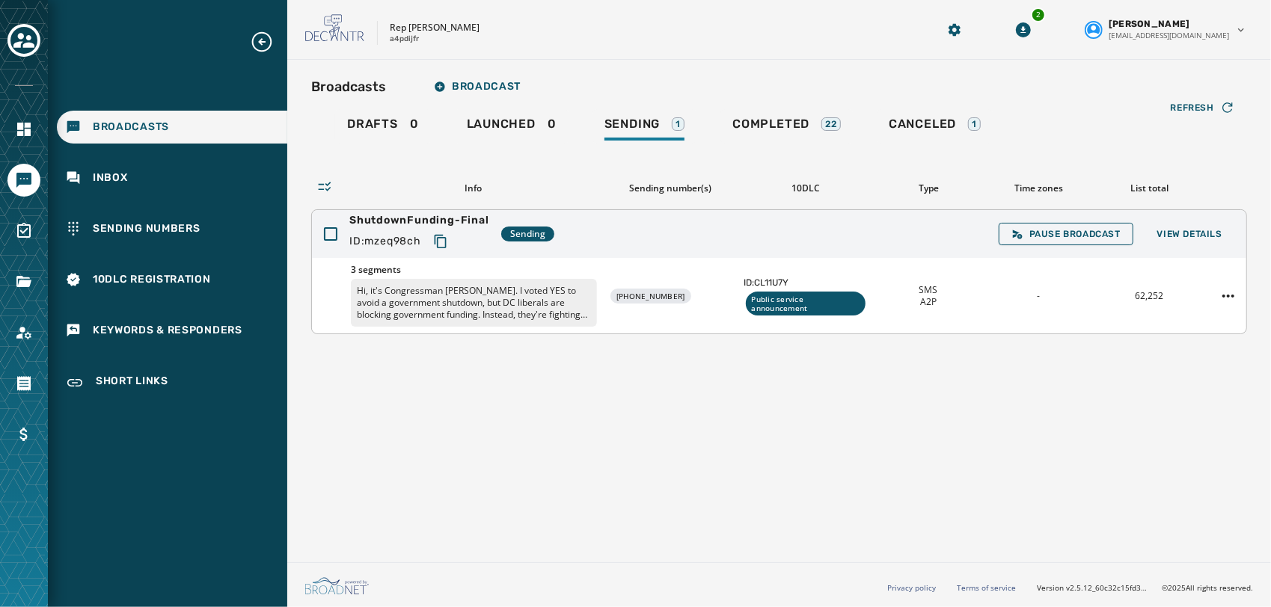
click at [444, 239] on icon "Copy text to clipboard" at bounding box center [440, 241] width 15 height 15
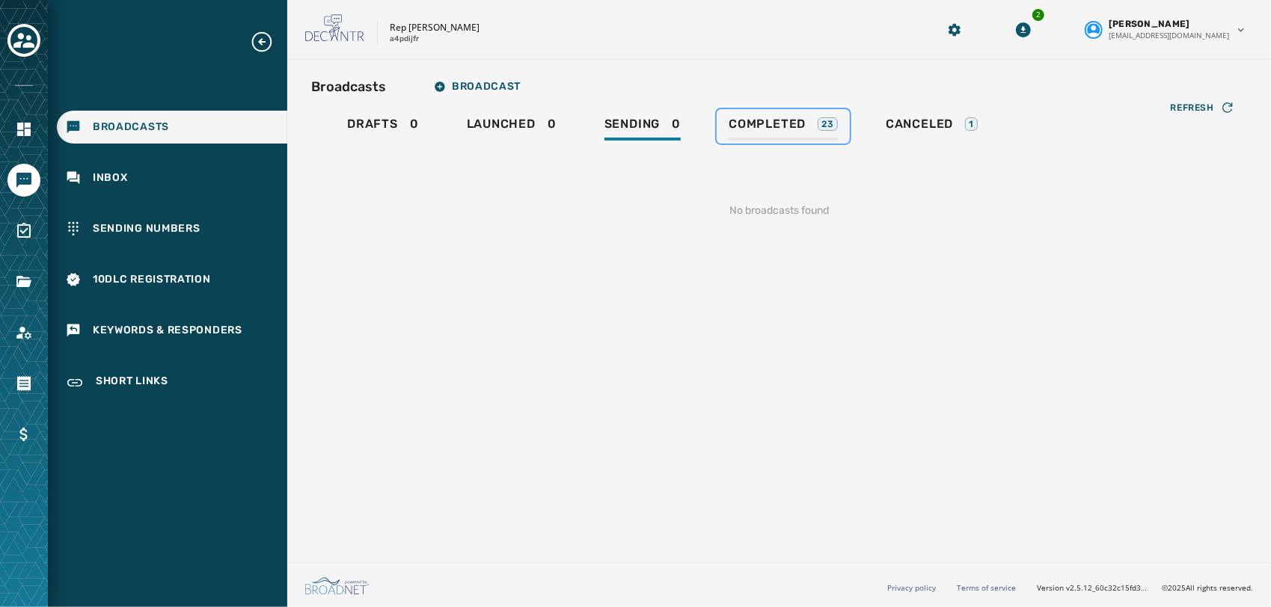
click at [799, 124] on span "Completed" at bounding box center [767, 124] width 77 height 15
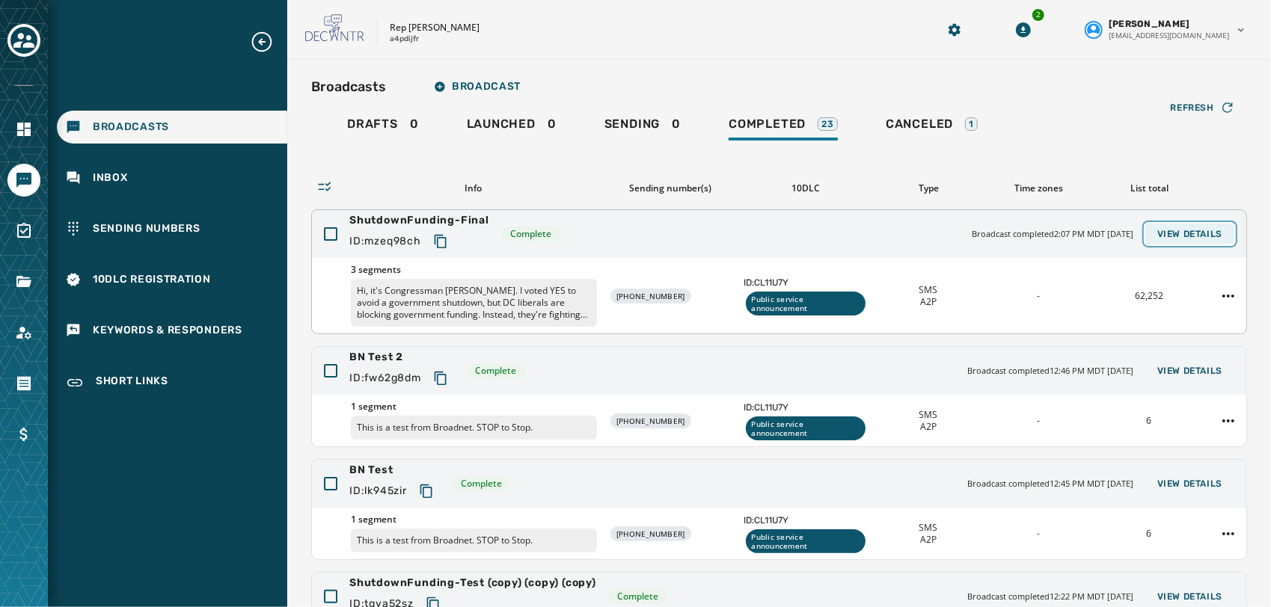
click at [1158, 239] on button "View Details" at bounding box center [1189, 234] width 89 height 21
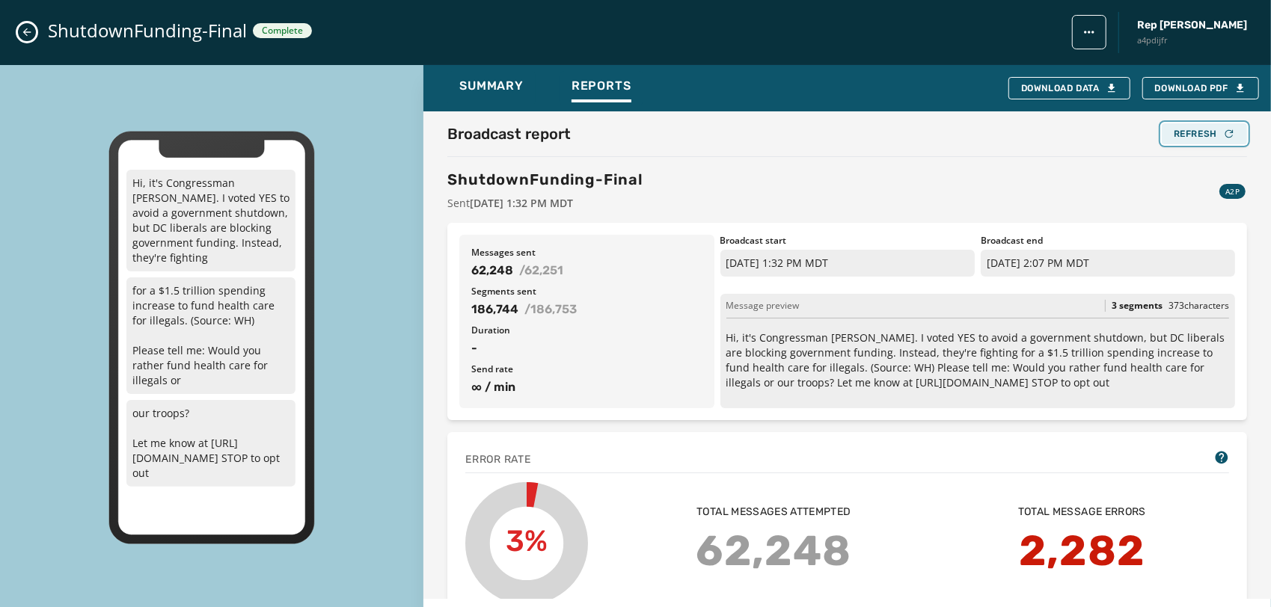
click at [1206, 138] on div "Refresh" at bounding box center [1204, 134] width 61 height 12
click at [501, 85] on span "Summary" at bounding box center [491, 86] width 64 height 15
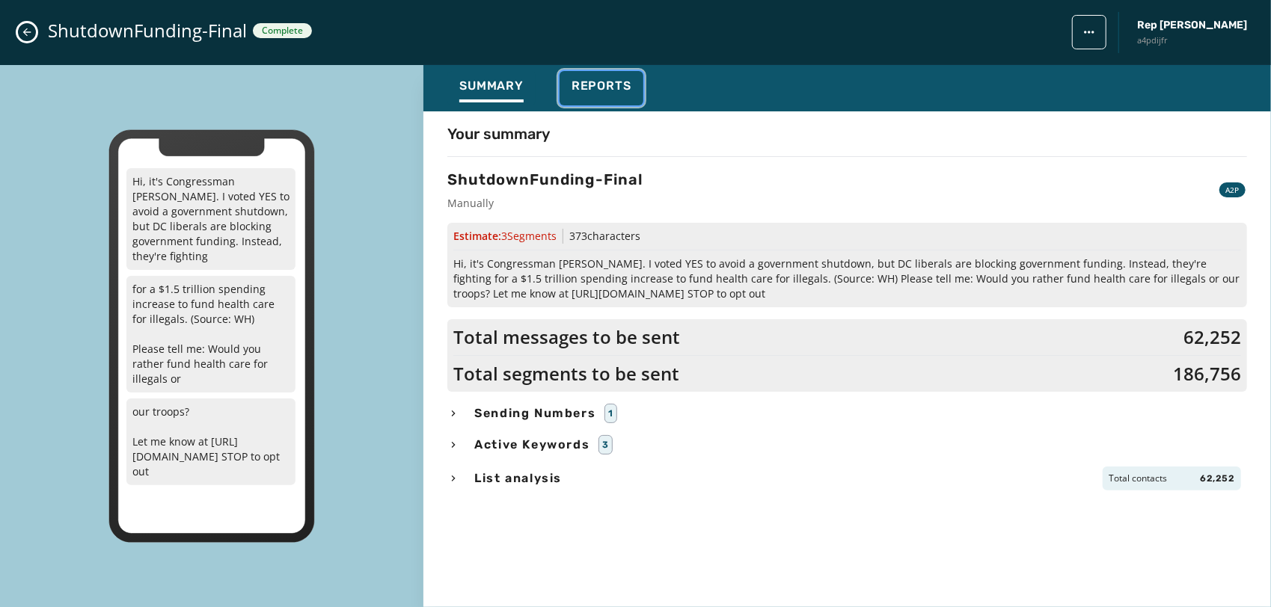
click at [583, 87] on span "Reports" at bounding box center [602, 86] width 60 height 15
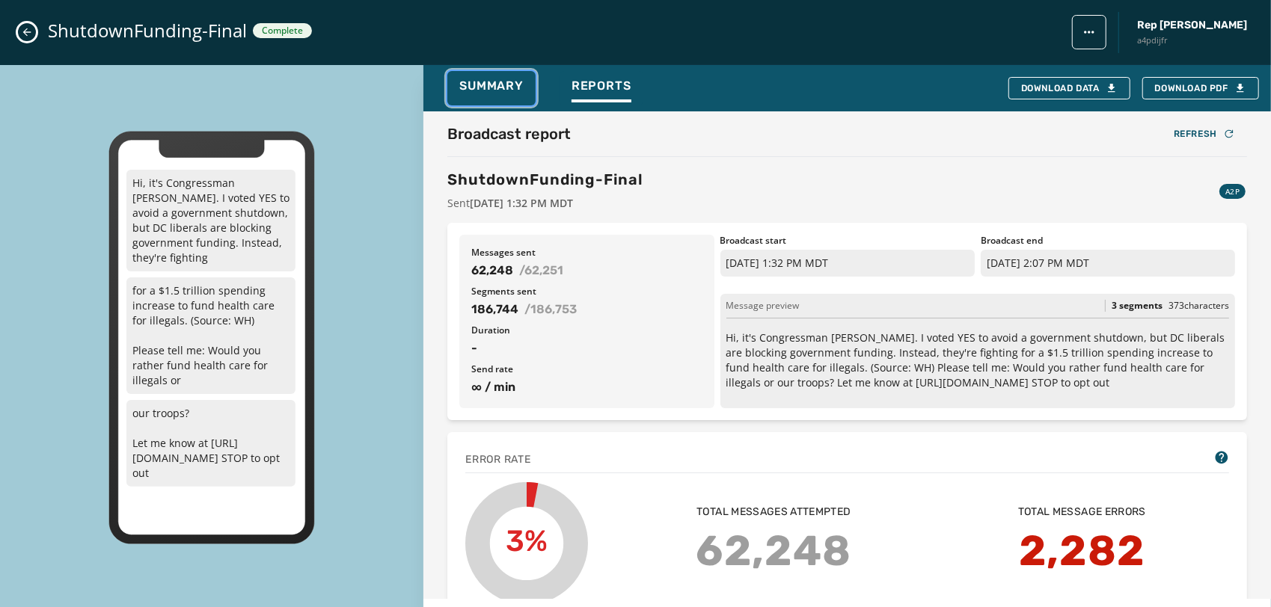
click at [509, 82] on span "Summary" at bounding box center [491, 86] width 64 height 15
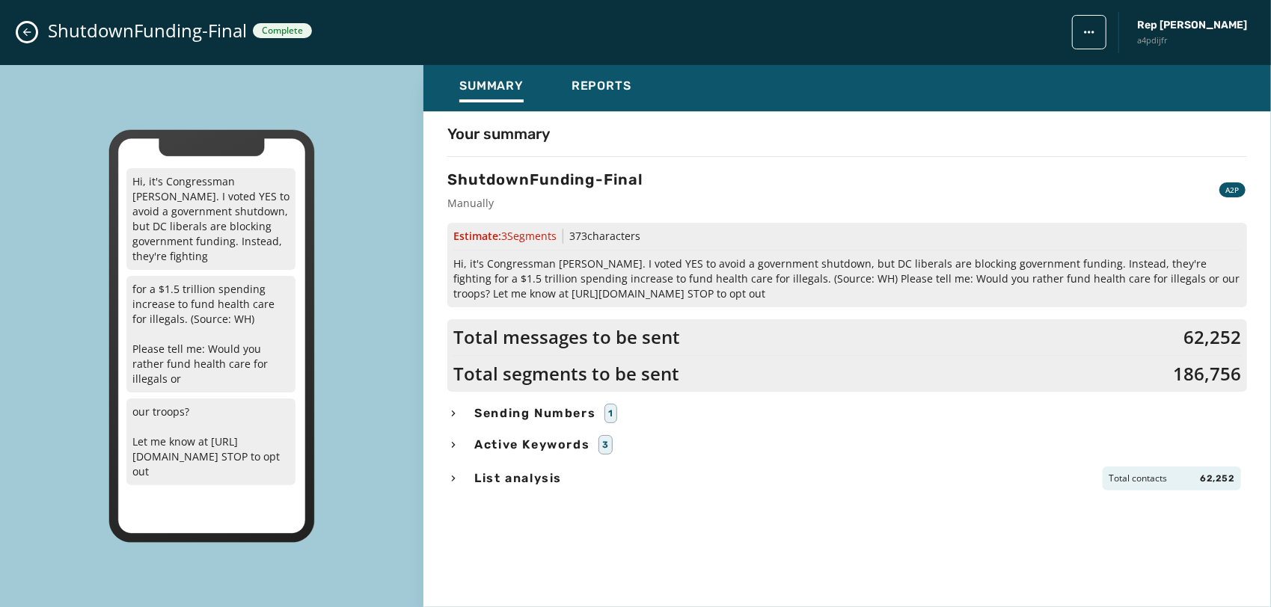
click at [27, 36] on icon "Close admin drawer" at bounding box center [27, 32] width 8 height 8
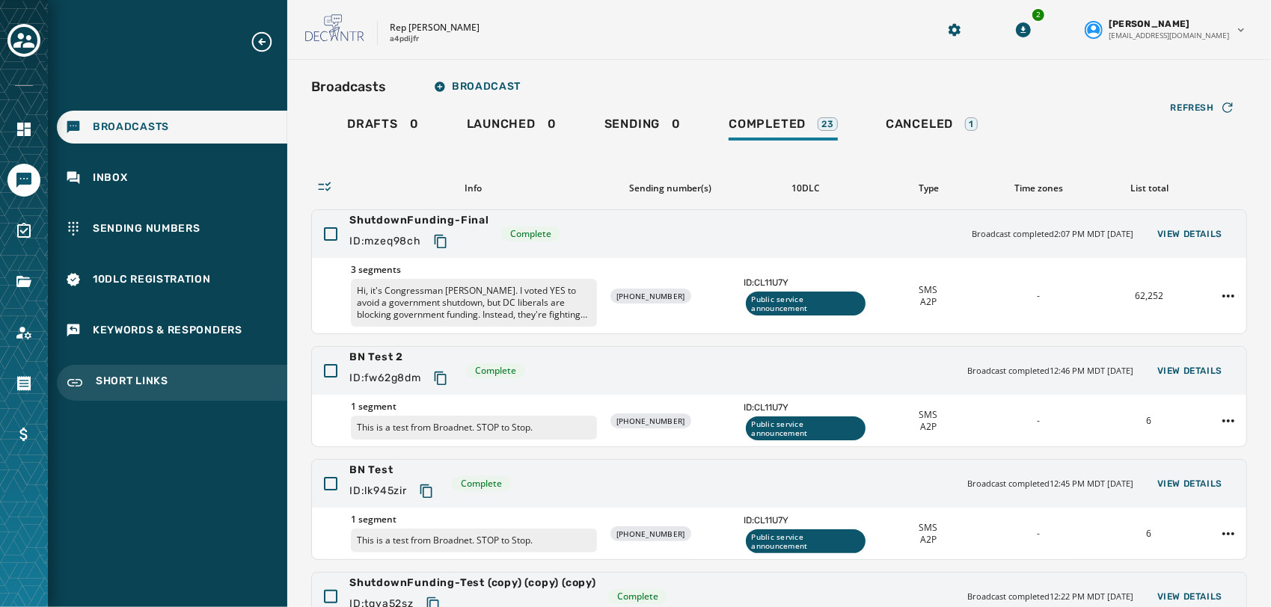
click at [152, 371] on div "Short Links" at bounding box center [172, 383] width 230 height 36
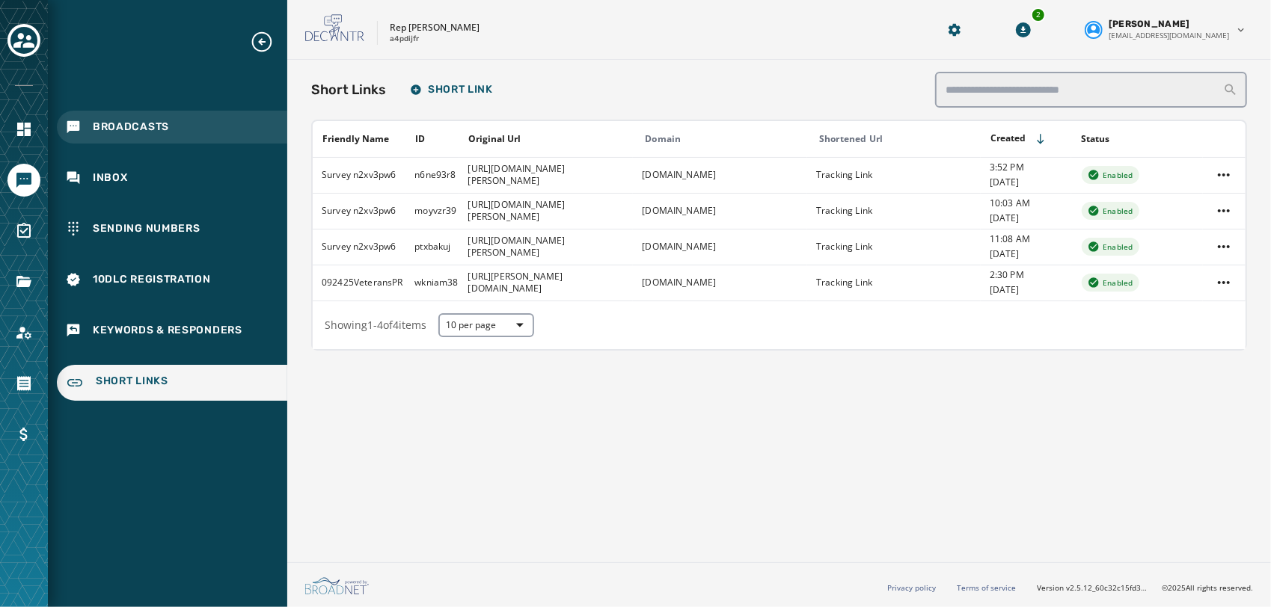
click at [123, 116] on div "Broadcasts" at bounding box center [172, 127] width 230 height 33
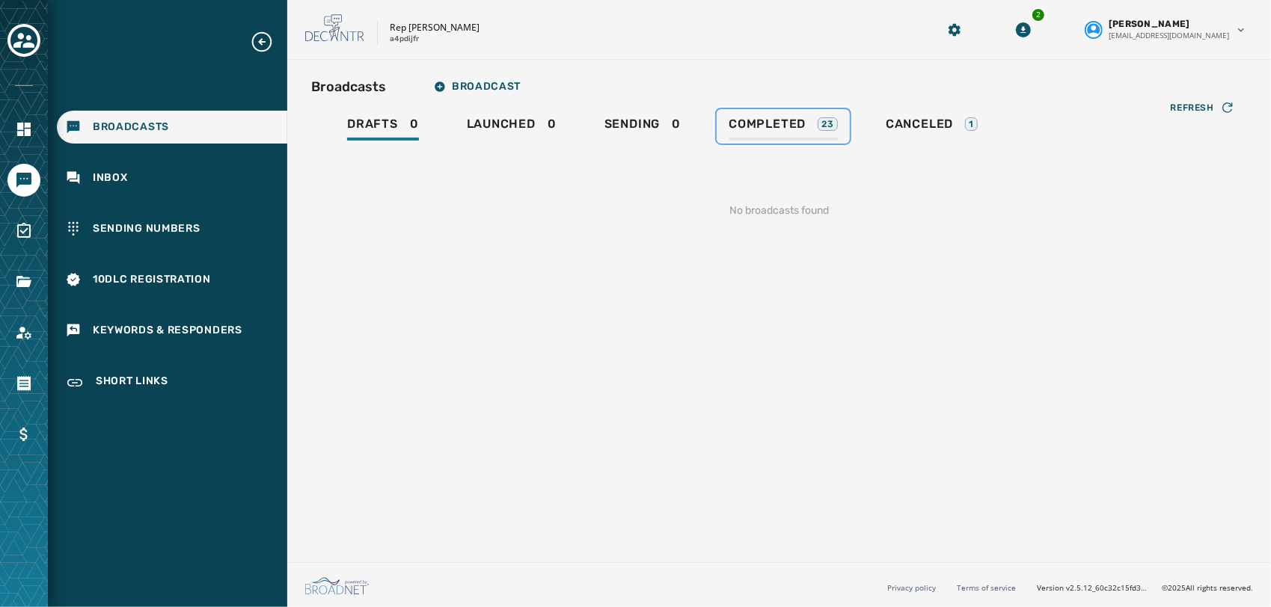
click at [803, 127] on span "Completed" at bounding box center [767, 124] width 77 height 15
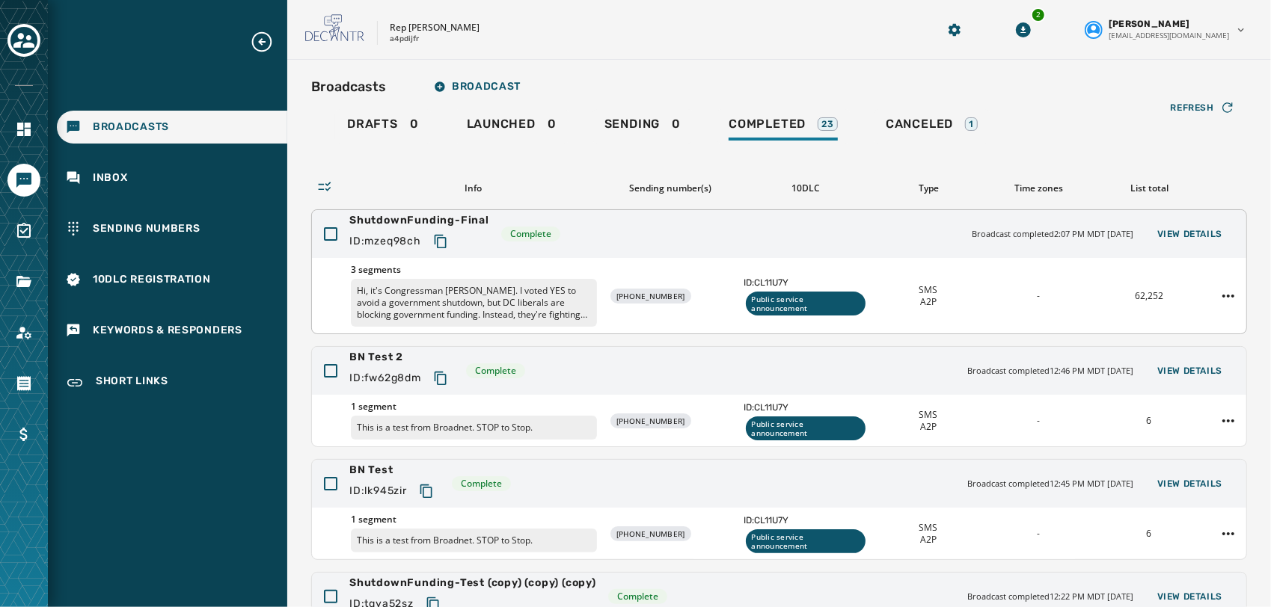
click at [528, 289] on p "Hi, it's Congressman [PERSON_NAME]. I voted YES to avoid a government shutdown,…" at bounding box center [474, 303] width 246 height 48
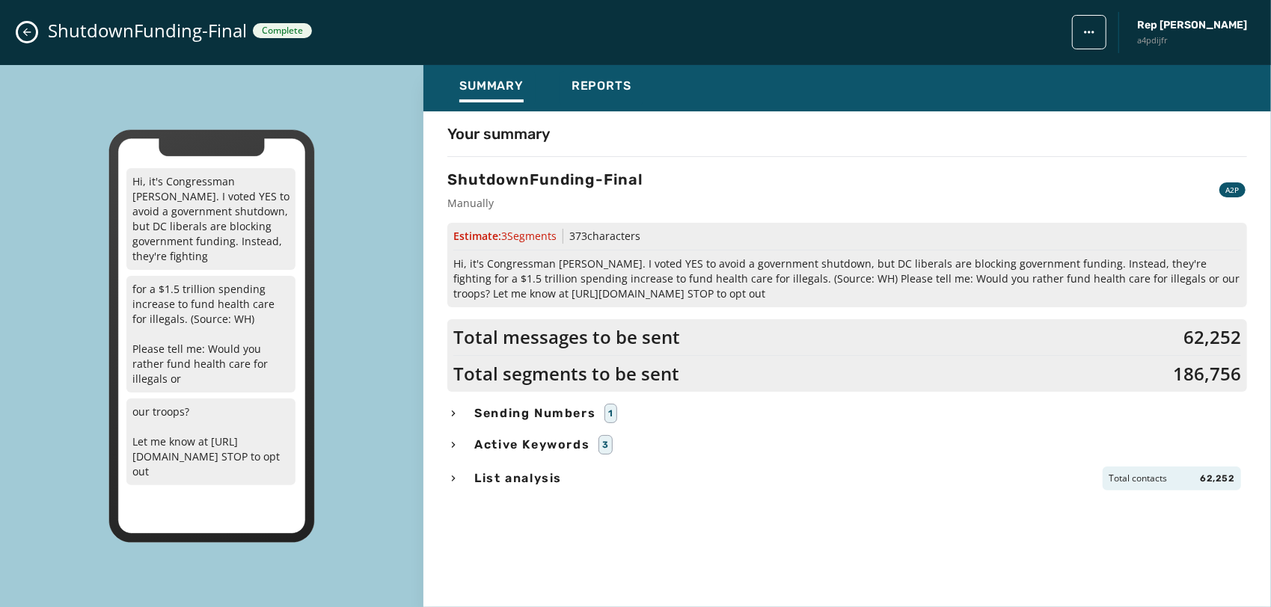
click at [594, 409] on span "Sending Numbers" at bounding box center [534, 414] width 127 height 18
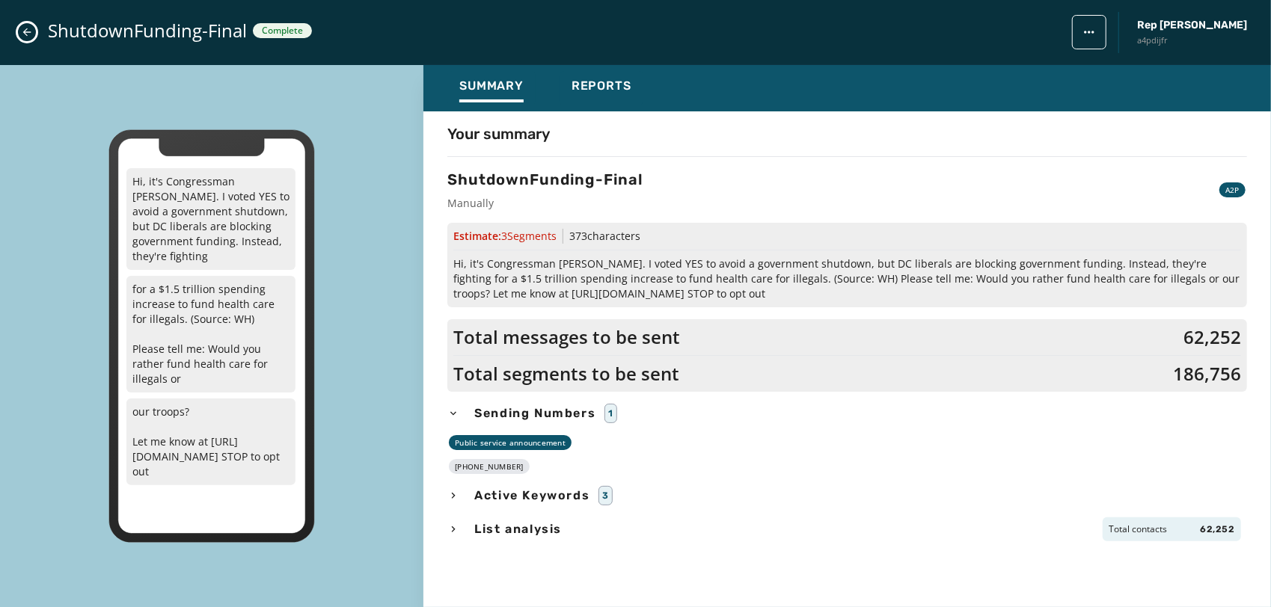
click at [498, 468] on div "[PHONE_NUMBER]" at bounding box center [489, 466] width 81 height 15
copy div "[PHONE_NUMBER]"
click at [756, 341] on div "Total messages to be sent 62,252" at bounding box center [847, 337] width 788 height 24
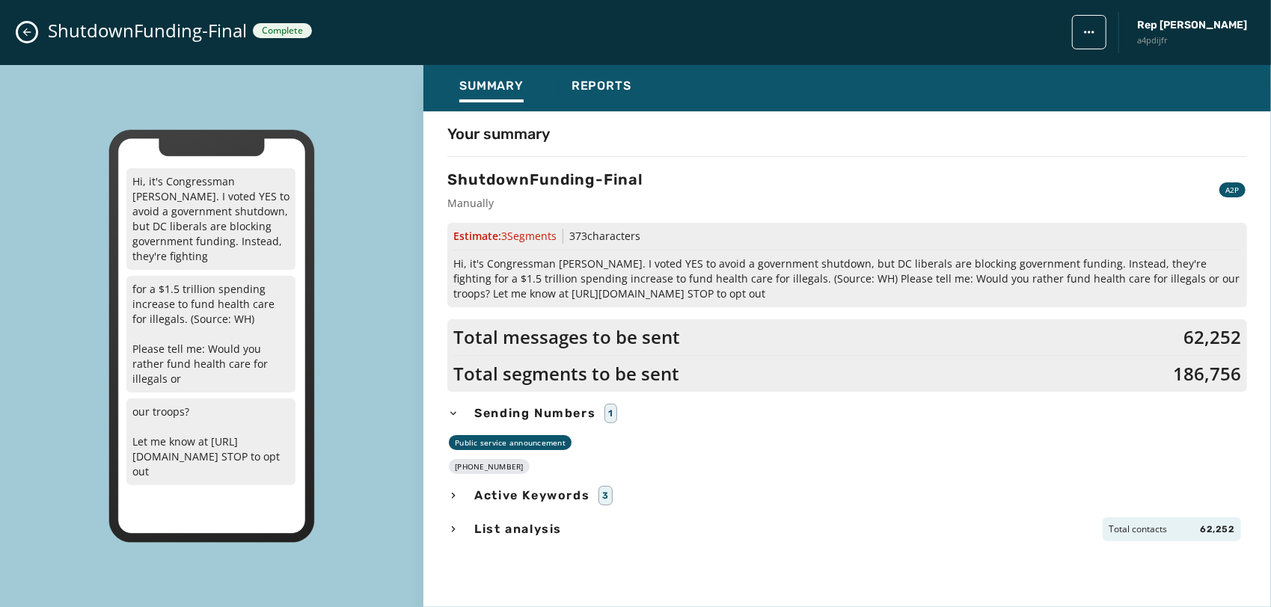
click at [18, 27] on div "ShutdownFunding-Final Complete Rep [PERSON_NAME] a4pdijfr" at bounding box center [635, 32] width 1271 height 65
click at [24, 31] on icon "Close admin drawer" at bounding box center [27, 32] width 8 height 8
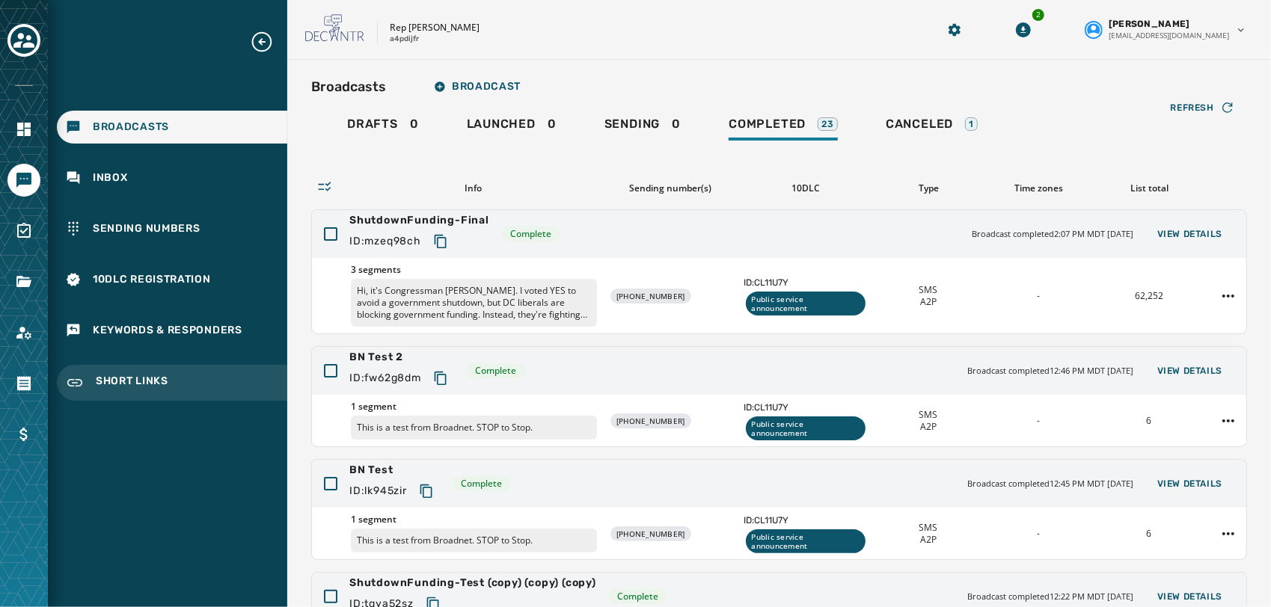
click at [127, 388] on span "Short Links" at bounding box center [132, 383] width 73 height 18
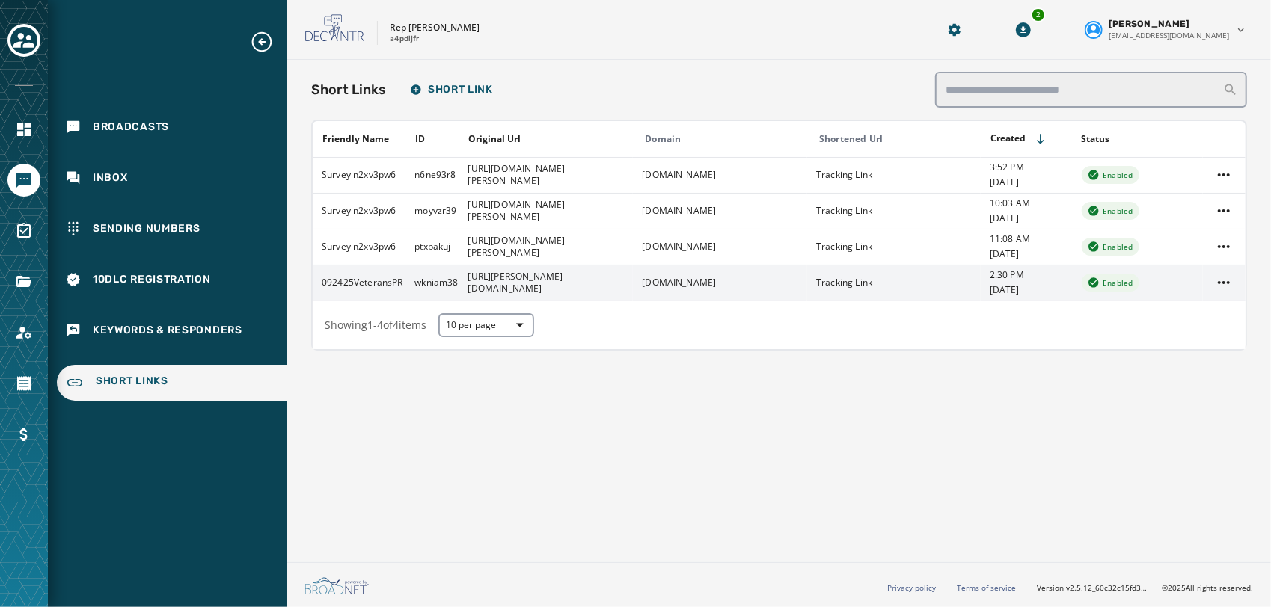
click at [579, 295] on td "[URL][PERSON_NAME][DOMAIN_NAME]" at bounding box center [546, 283] width 174 height 36
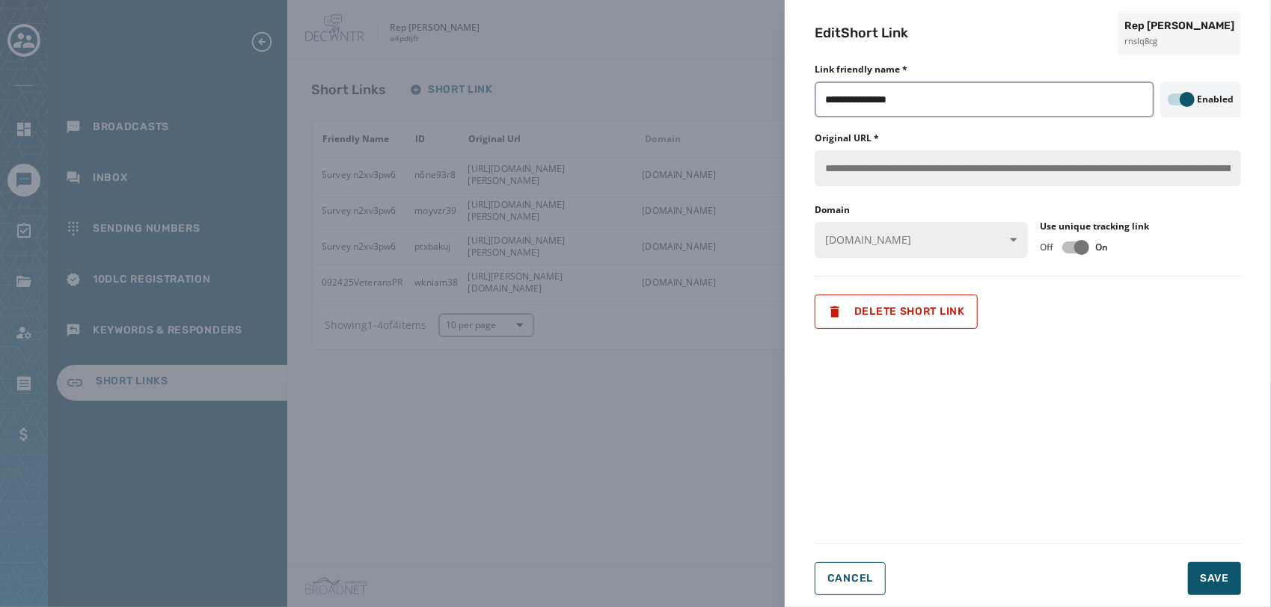
click at [576, 495] on div "**********" at bounding box center [635, 303] width 1271 height 607
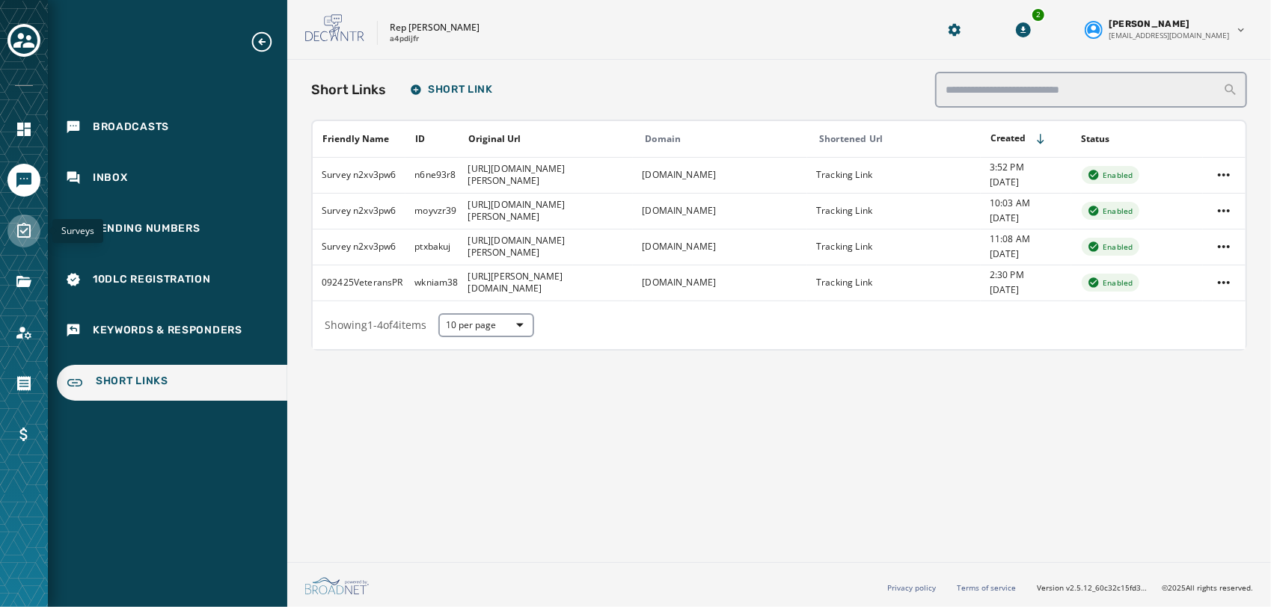
click at [13, 227] on link "Navigate to Surveys" at bounding box center [23, 231] width 33 height 33
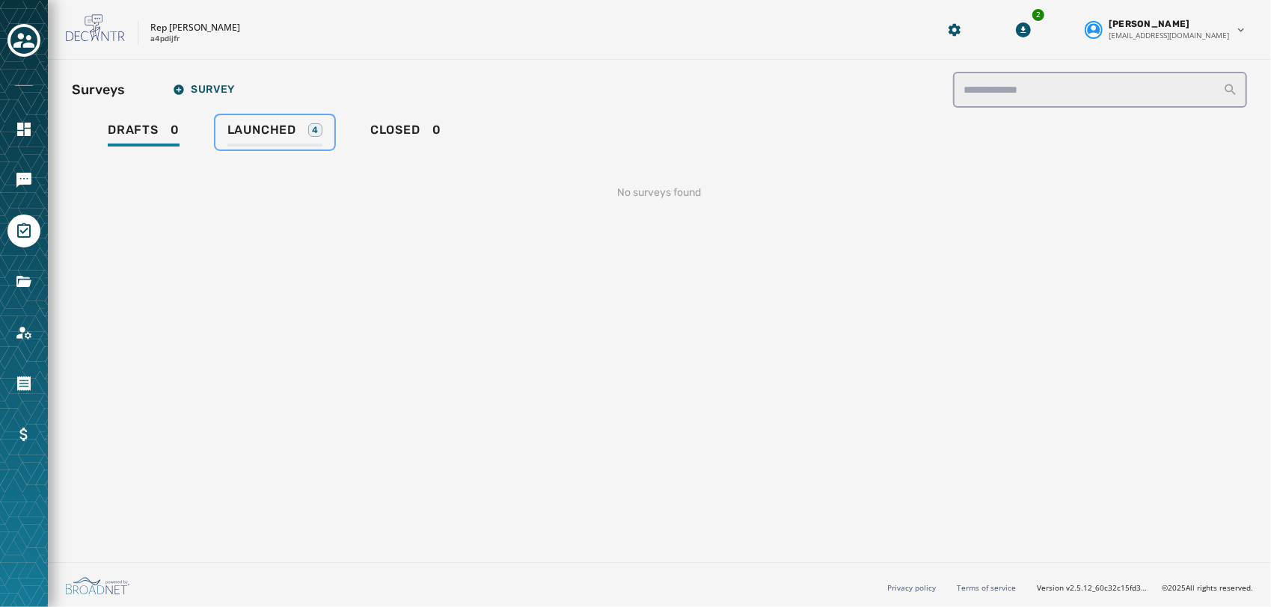
click at [308, 141] on div "Launched 4" at bounding box center [274, 135] width 95 height 24
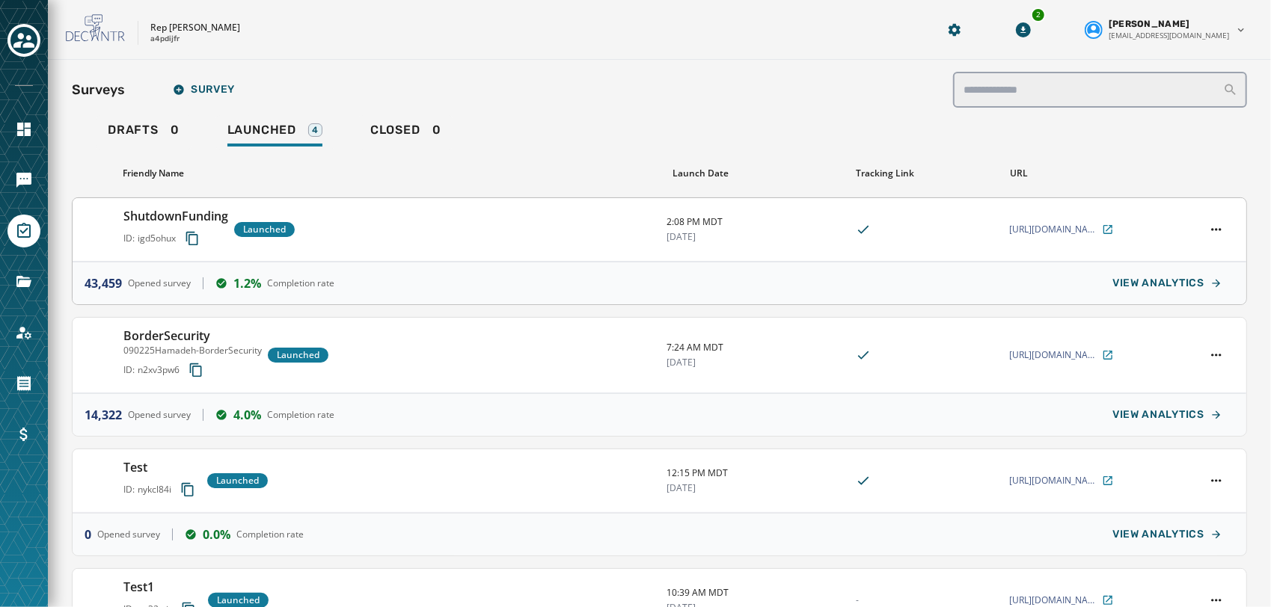
click at [352, 221] on div "ShutdownFunding ID: igd5ohux Launched" at bounding box center [388, 229] width 531 height 45
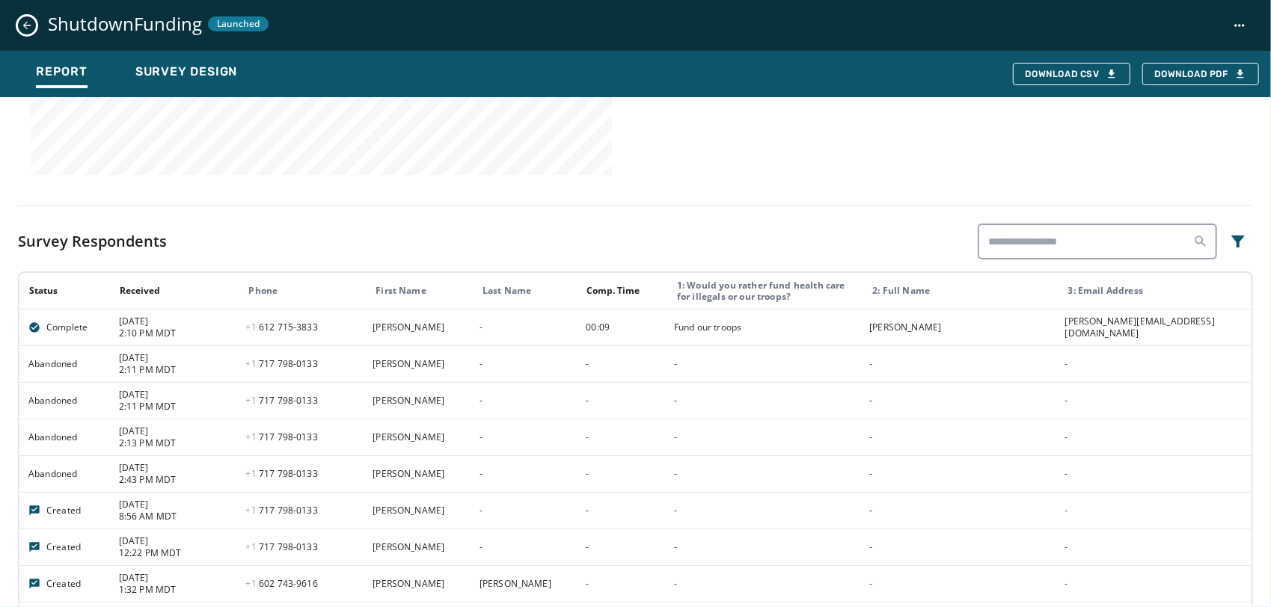
scroll to position [777, 0]
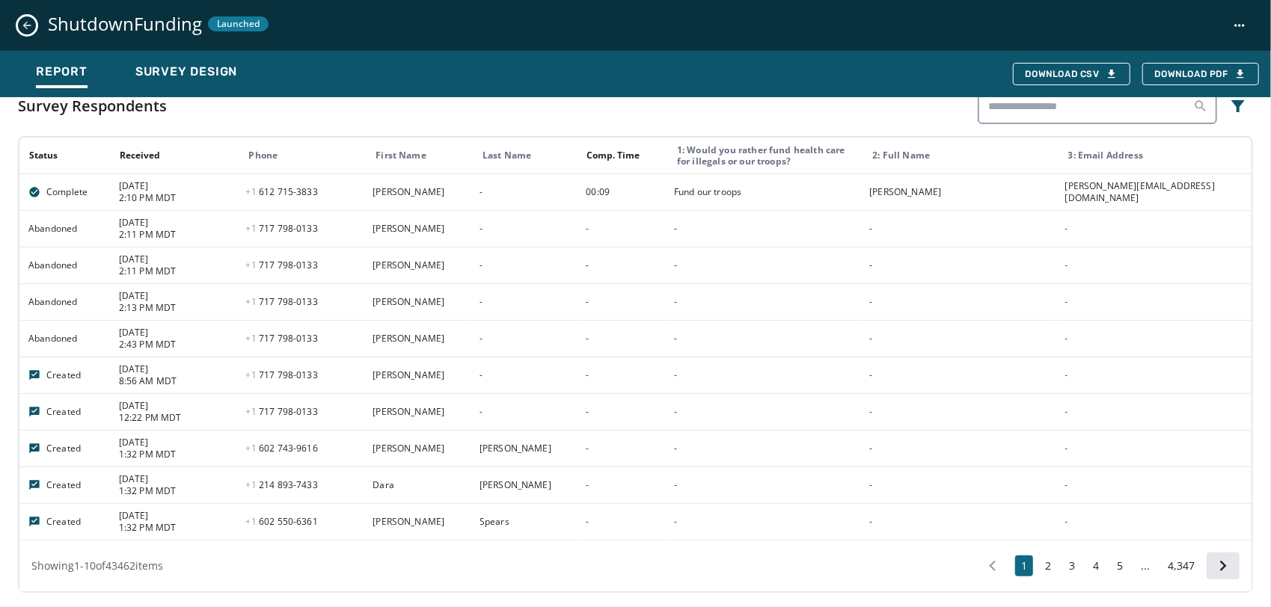
click at [1216, 561] on icon at bounding box center [1223, 566] width 21 height 21
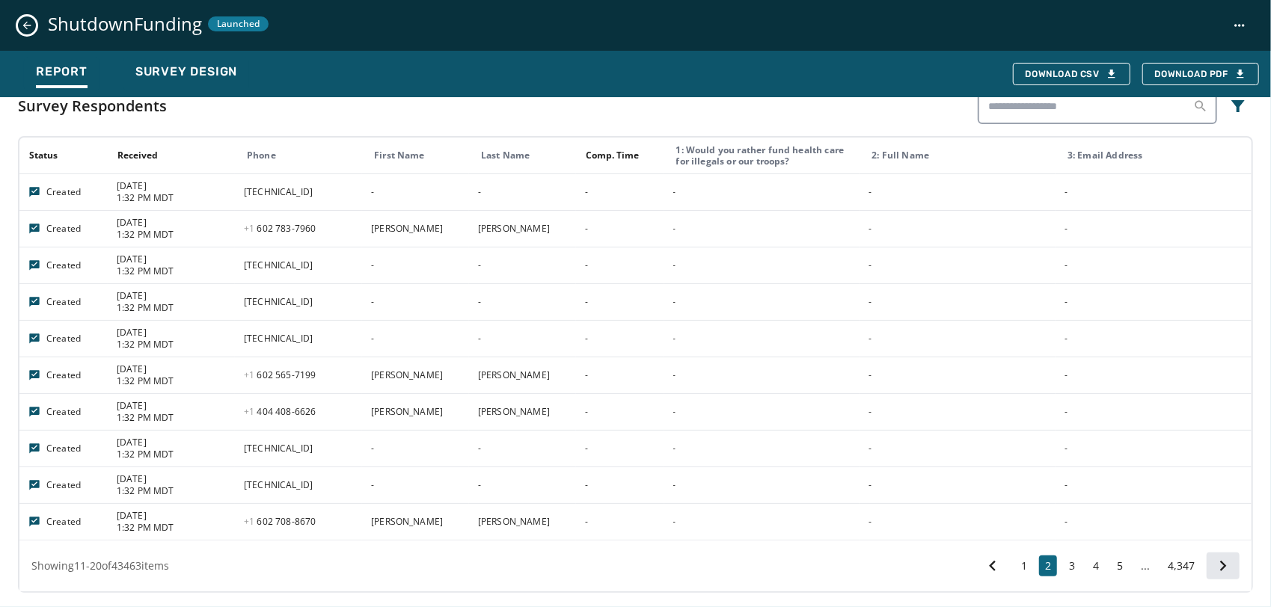
click at [1216, 561] on icon at bounding box center [1223, 566] width 21 height 21
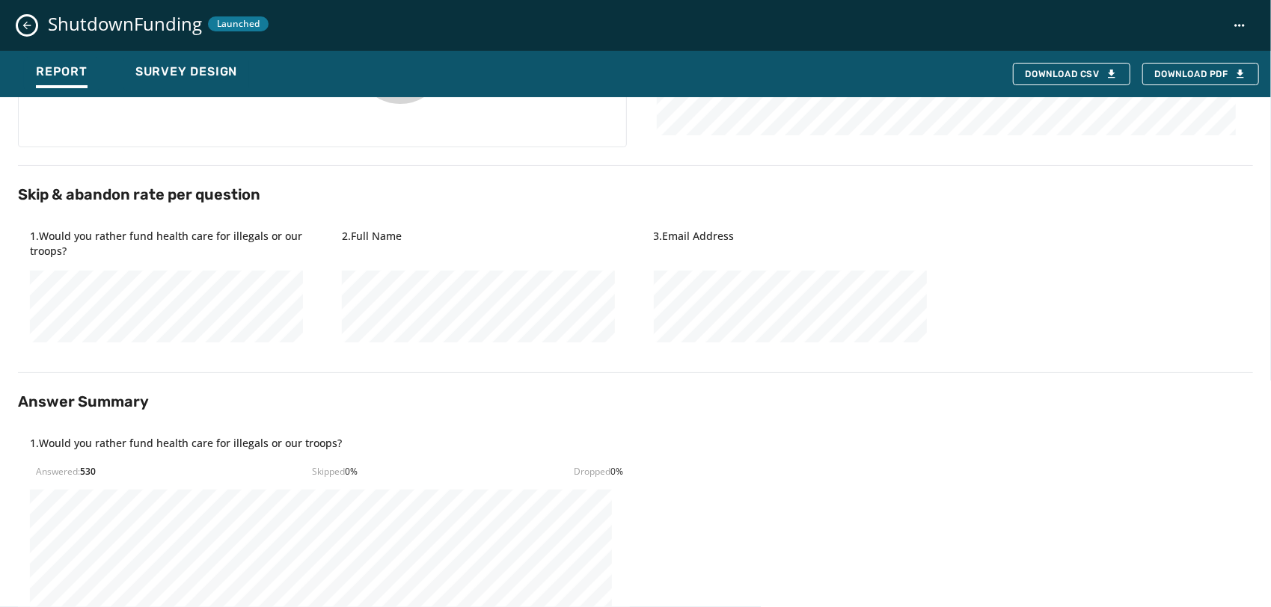
scroll to position [0, 0]
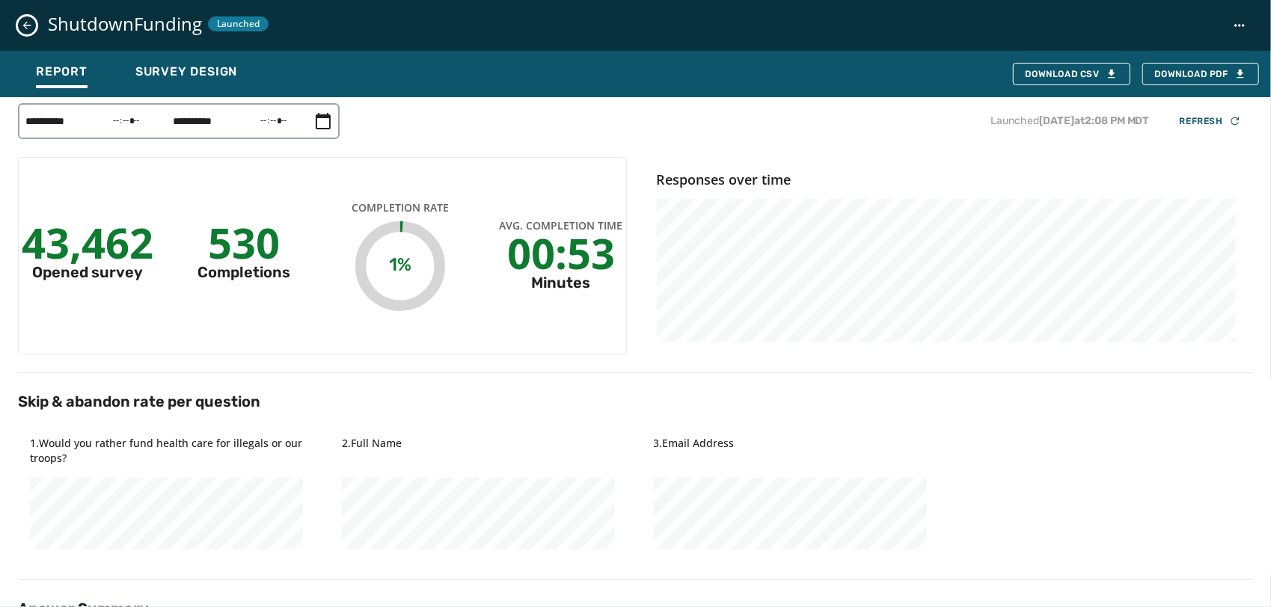
click at [22, 28] on icon "Close survey details drawer" at bounding box center [27, 25] width 12 height 12
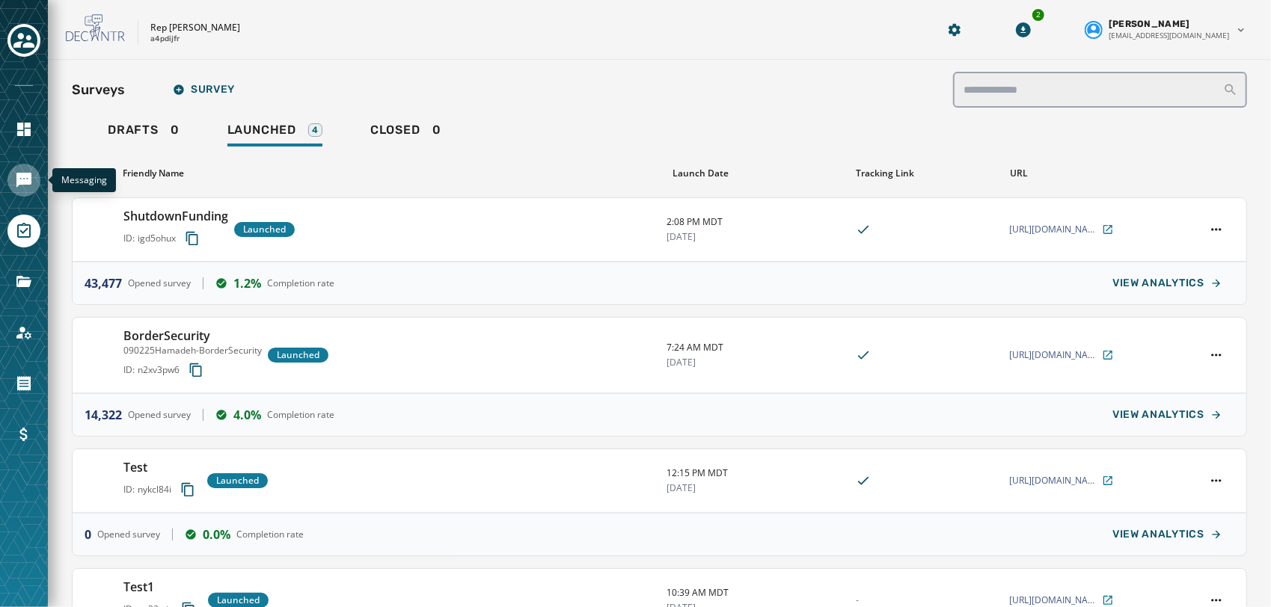
click at [26, 178] on icon "Navigate to Messaging" at bounding box center [24, 180] width 18 height 18
